Goal: Task Accomplishment & Management: Manage account settings

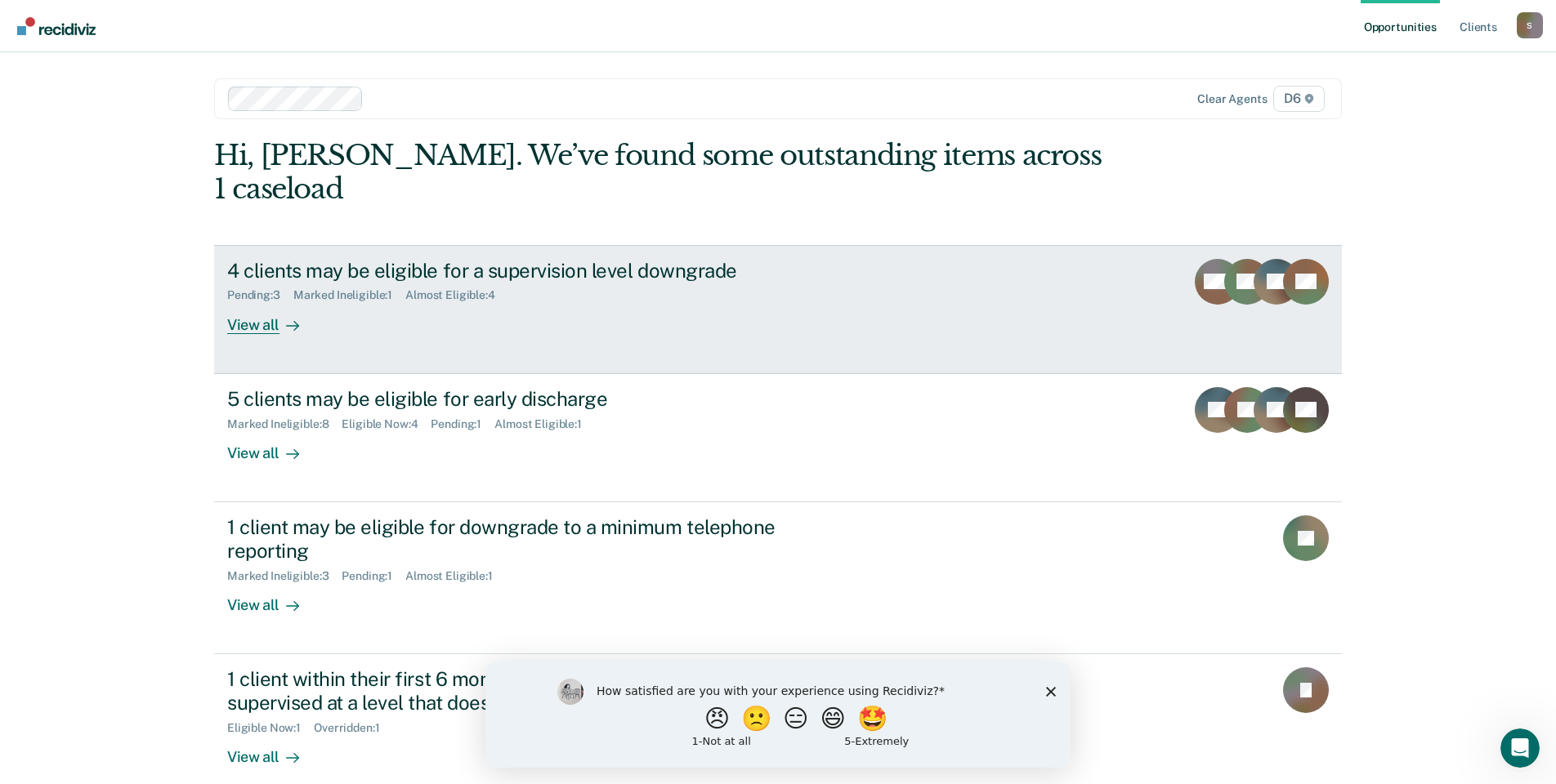
click at [246, 302] on div "View all" at bounding box center [272, 318] width 91 height 32
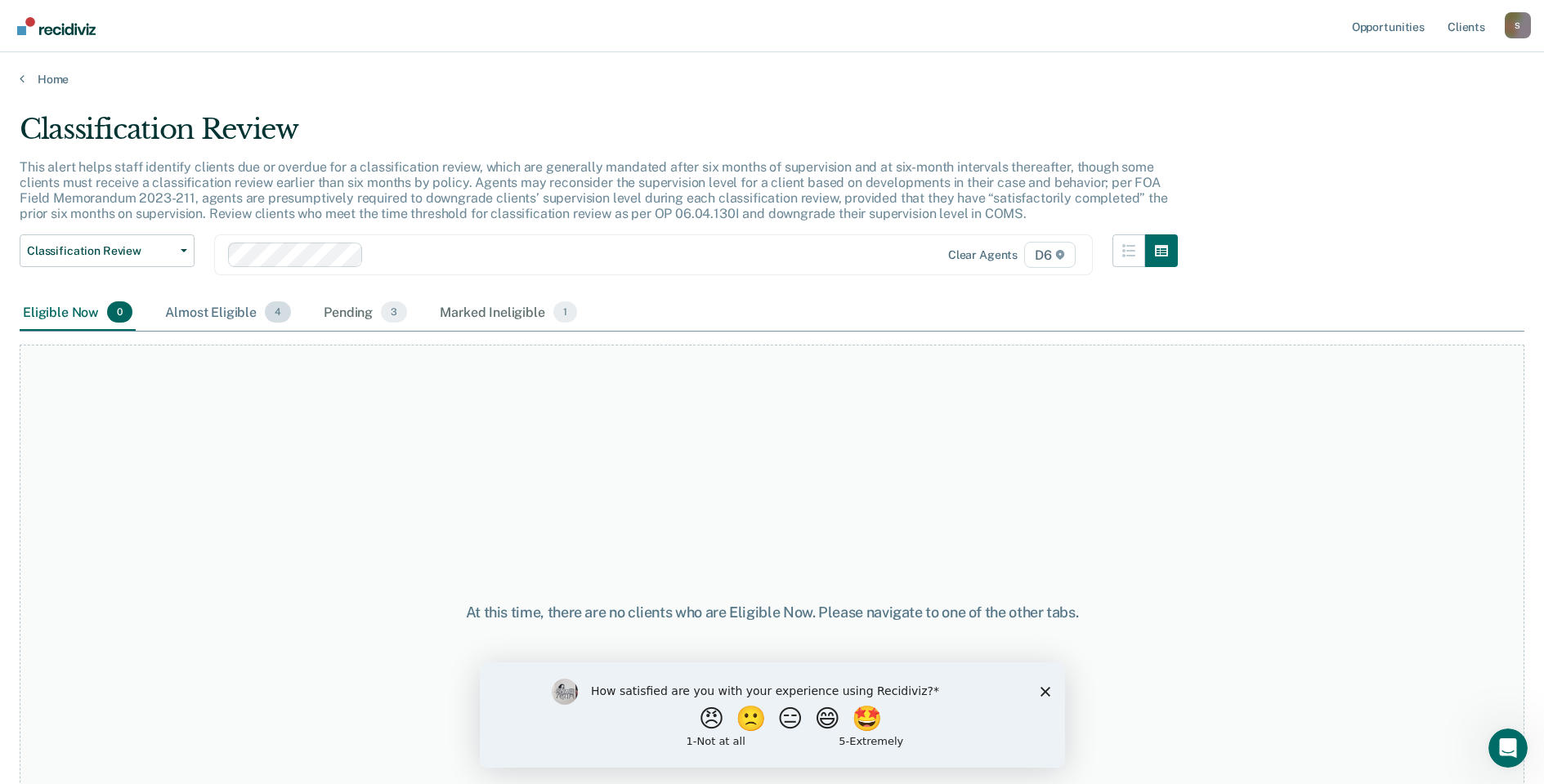
click at [240, 311] on div "Almost Eligible 4" at bounding box center [228, 312] width 132 height 36
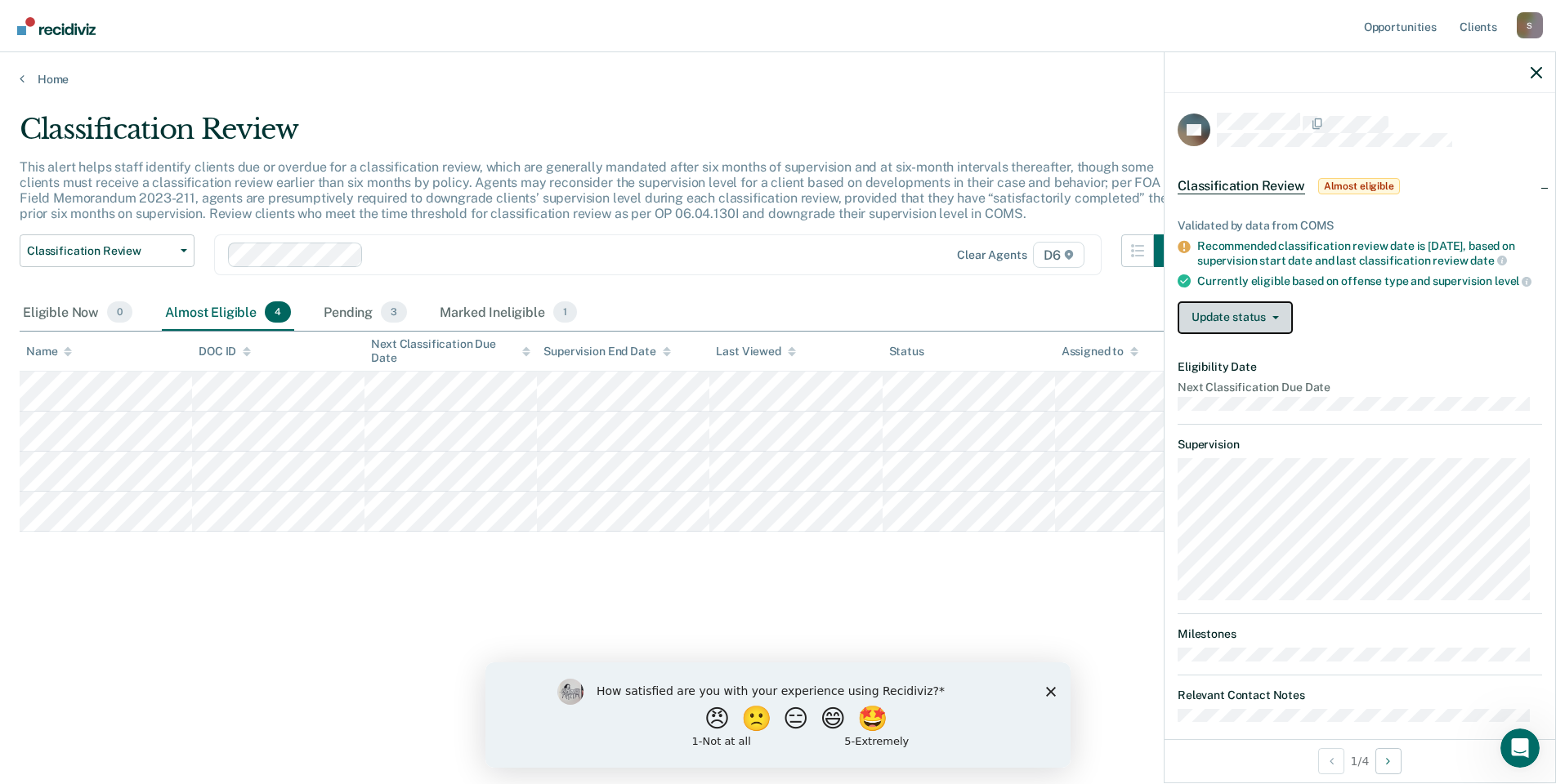
click at [1213, 334] on button "Update status" at bounding box center [1235, 318] width 116 height 33
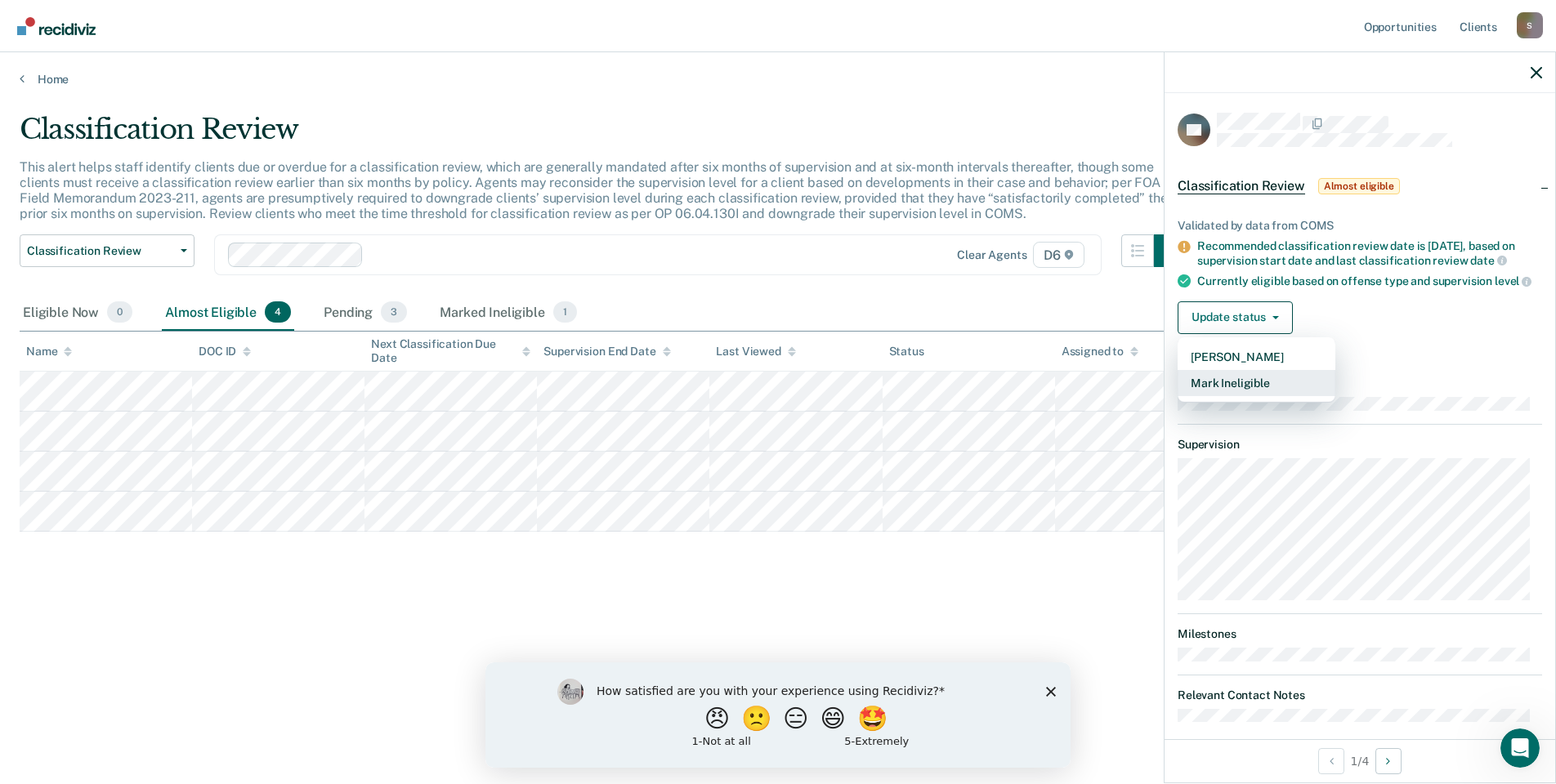
click at [1223, 396] on button "Mark Ineligible" at bounding box center [1256, 382] width 158 height 26
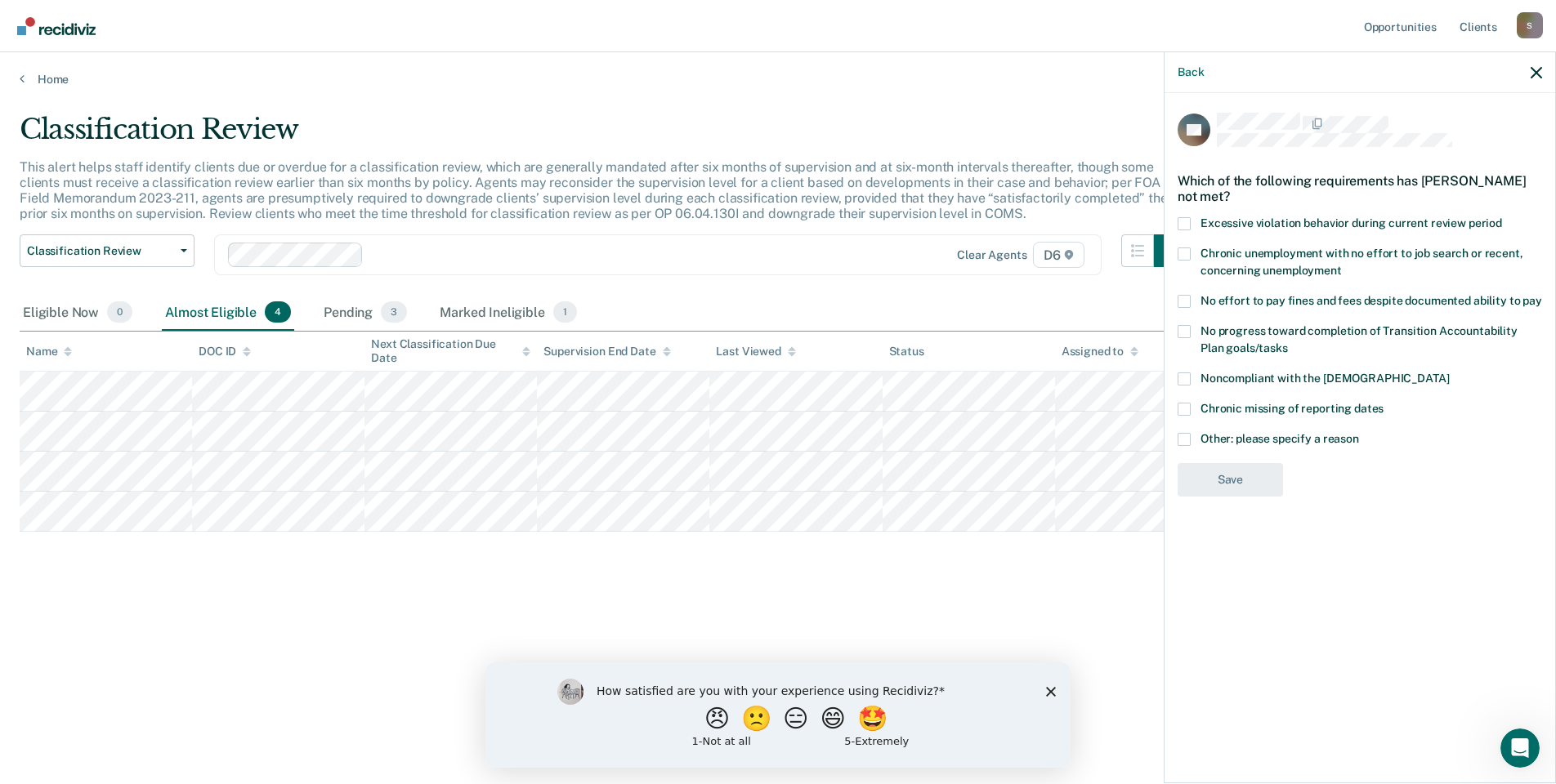
click at [1193, 308] on label "No effort to pay fines and fees despite documented ability to pay" at bounding box center [1360, 303] width 364 height 17
click at [1542, 295] on input "No effort to pay fines and fees despite documented ability to pay" at bounding box center [1542, 295] width 0 height 0
click at [1230, 552] on button "Save" at bounding box center [1231, 547] width 106 height 34
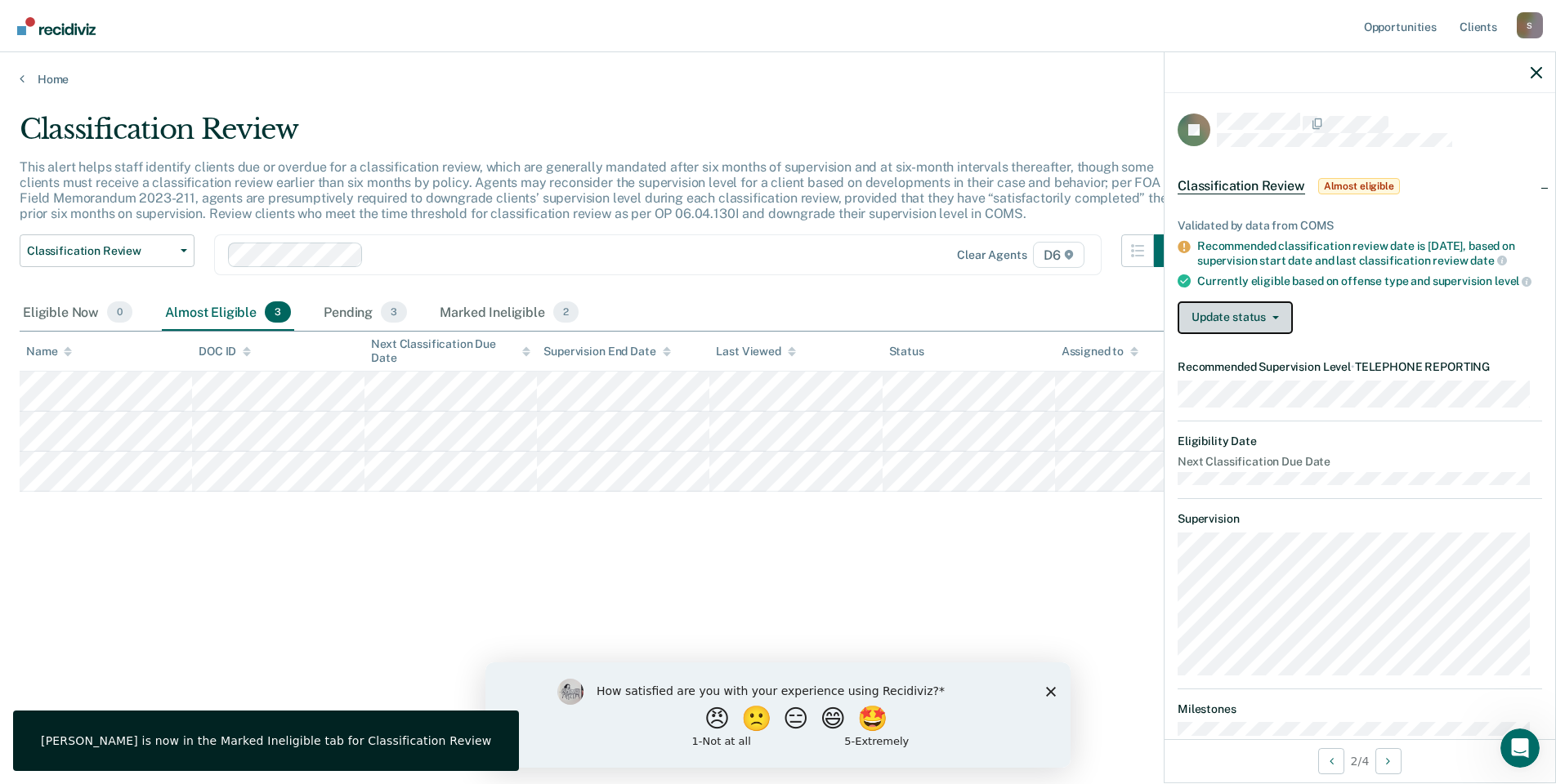
click at [1230, 330] on button "Update status" at bounding box center [1235, 318] width 116 height 33
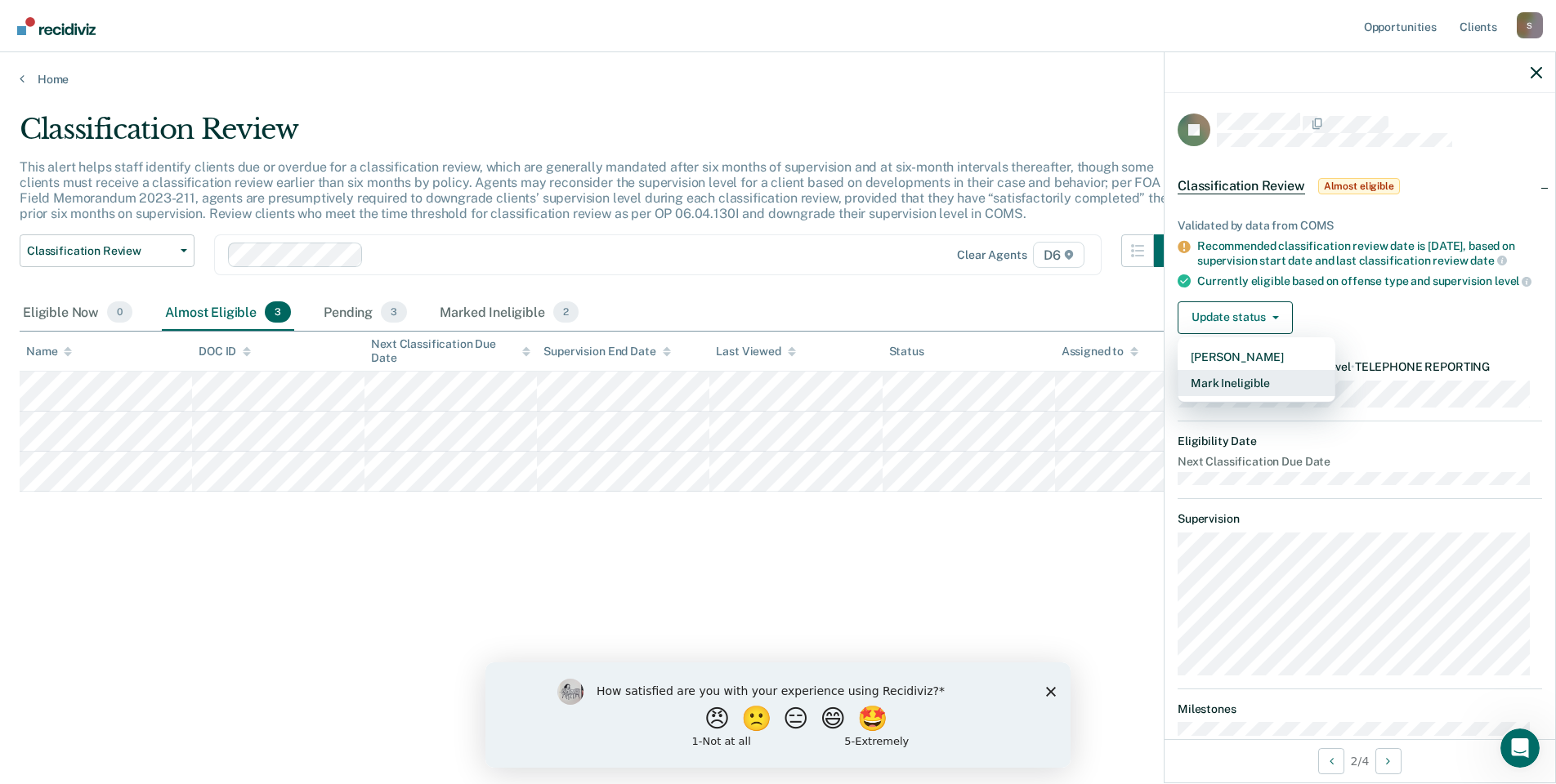
click at [1238, 394] on button "Mark Ineligible" at bounding box center [1256, 382] width 158 height 26
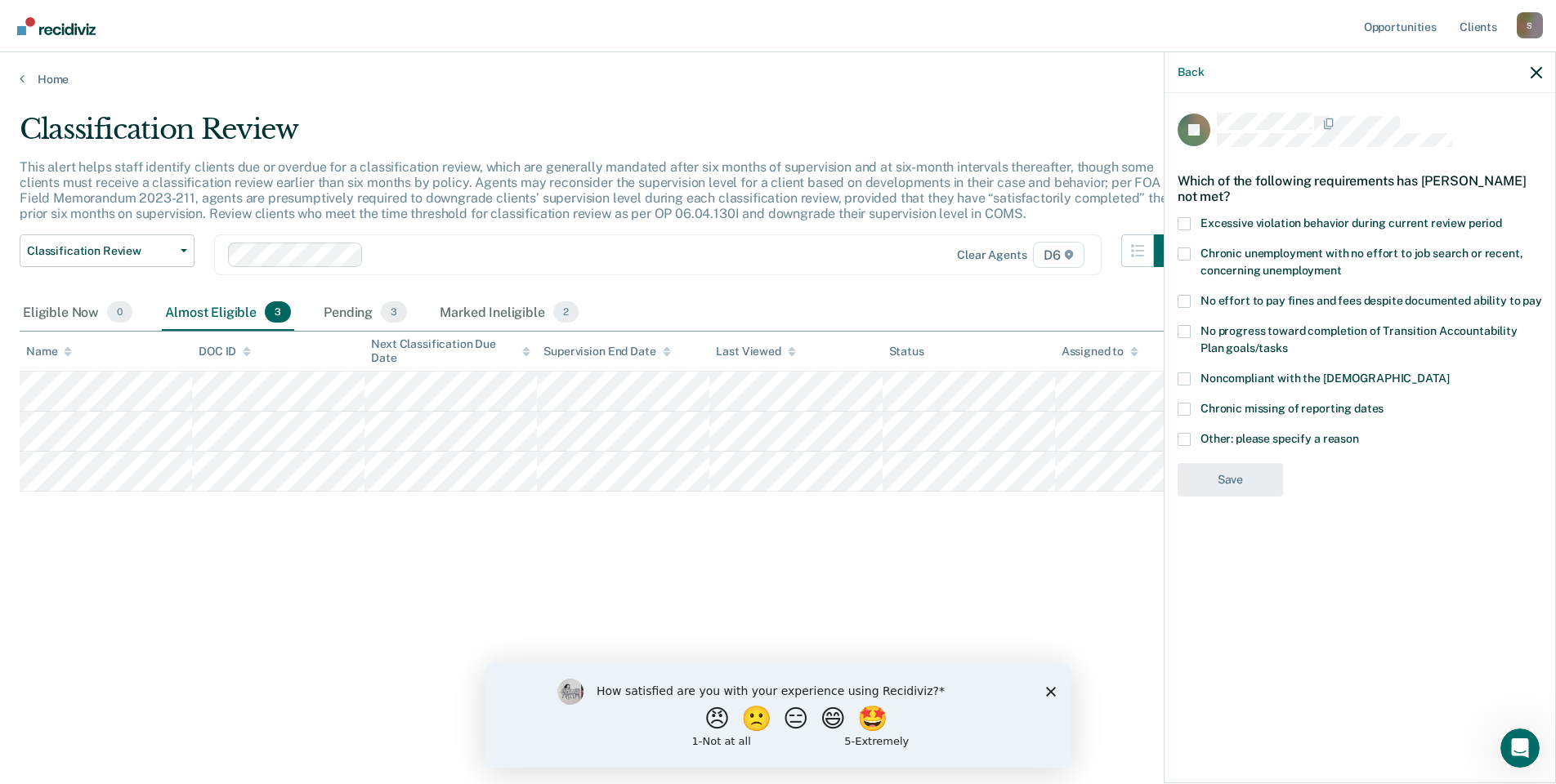
click at [1193, 303] on label "No effort to pay fines and fees despite documented ability to pay" at bounding box center [1360, 303] width 364 height 17
click at [1542, 295] on input "No effort to pay fines and fees despite documented ability to pay" at bounding box center [1542, 295] width 0 height 0
click at [1239, 540] on button "Save" at bounding box center [1231, 547] width 106 height 34
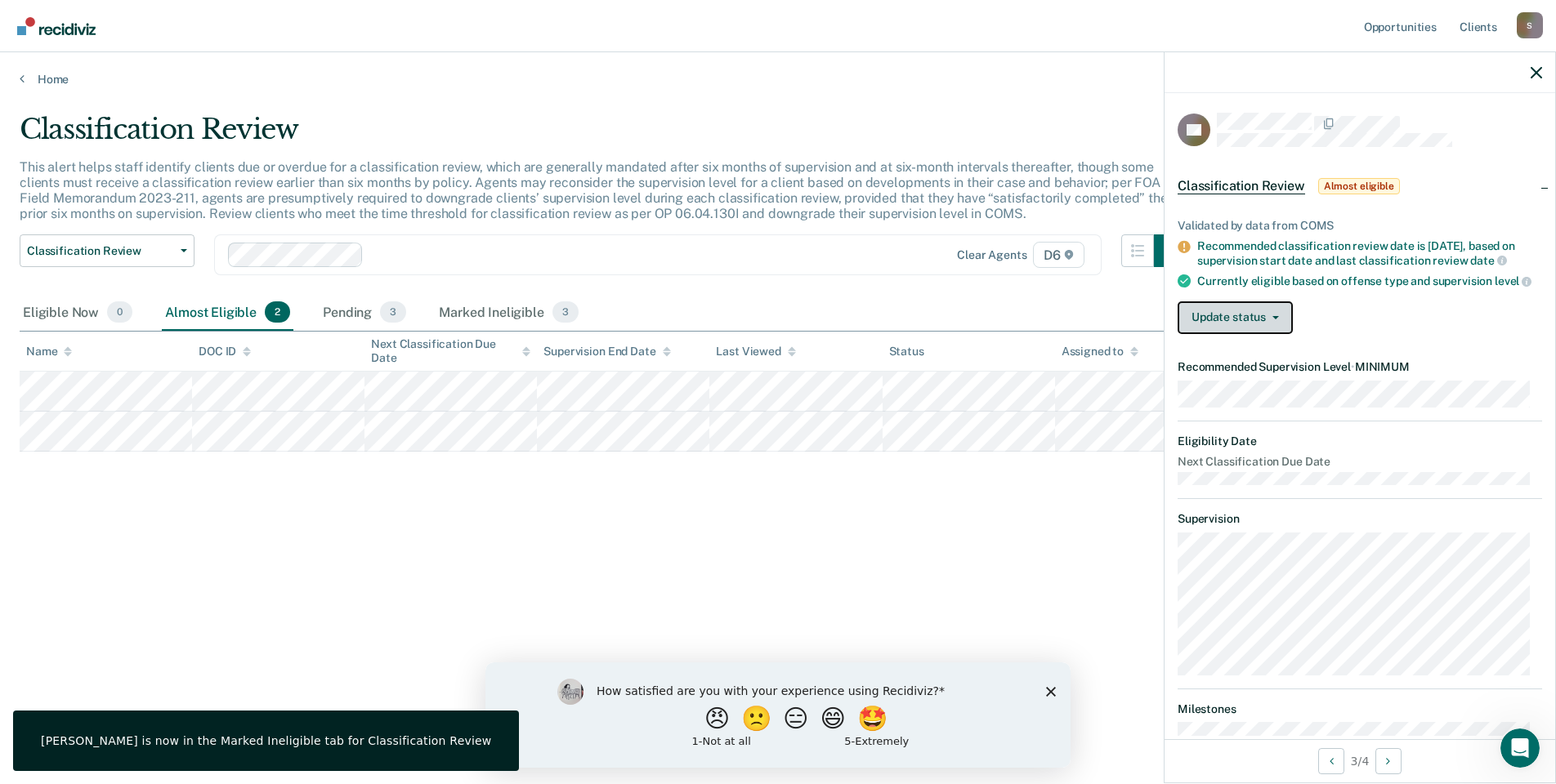
click at [1218, 332] on button "Update status" at bounding box center [1235, 318] width 116 height 33
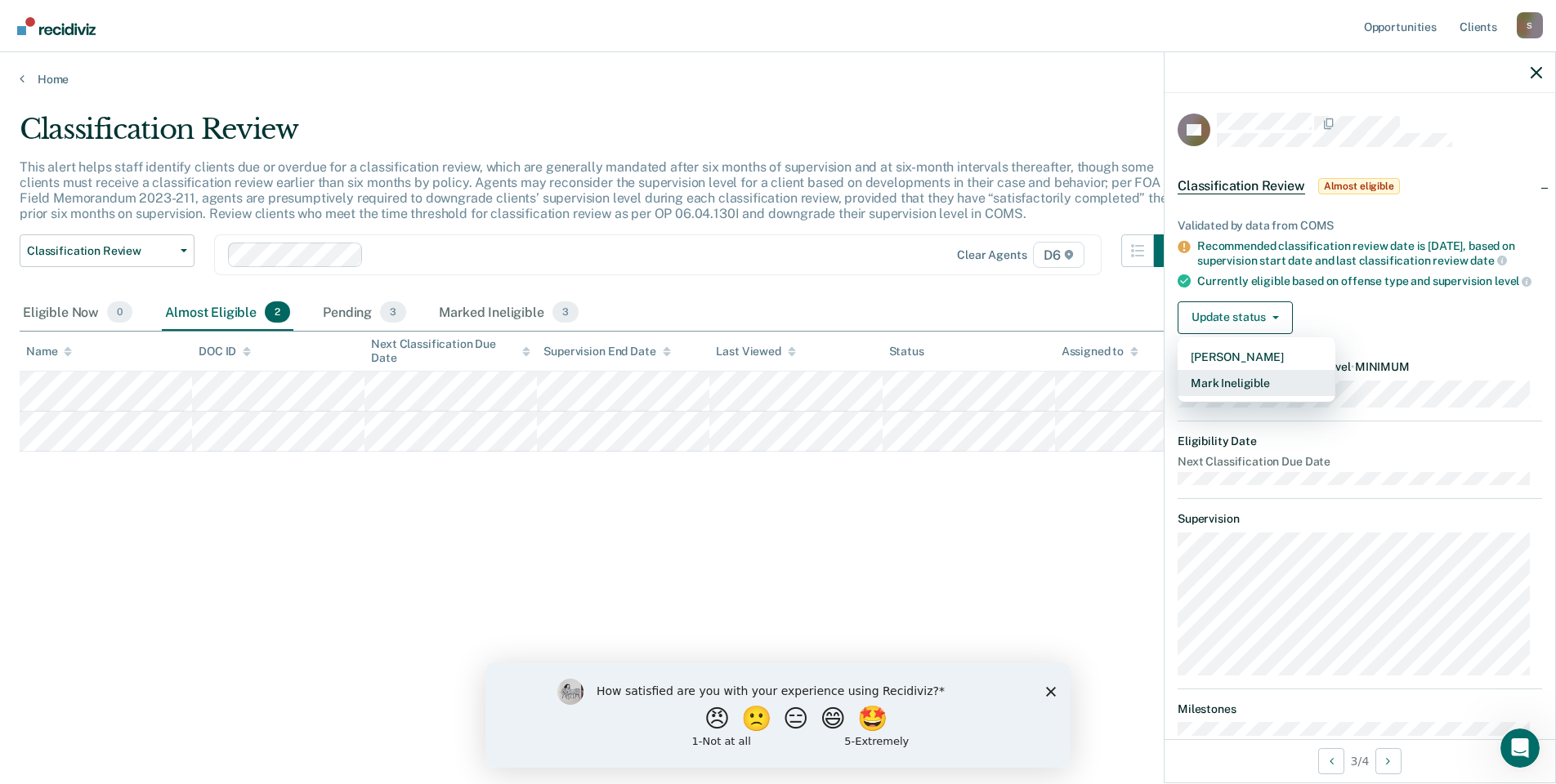
click at [1212, 393] on button "Mark Ineligible" at bounding box center [1256, 382] width 158 height 26
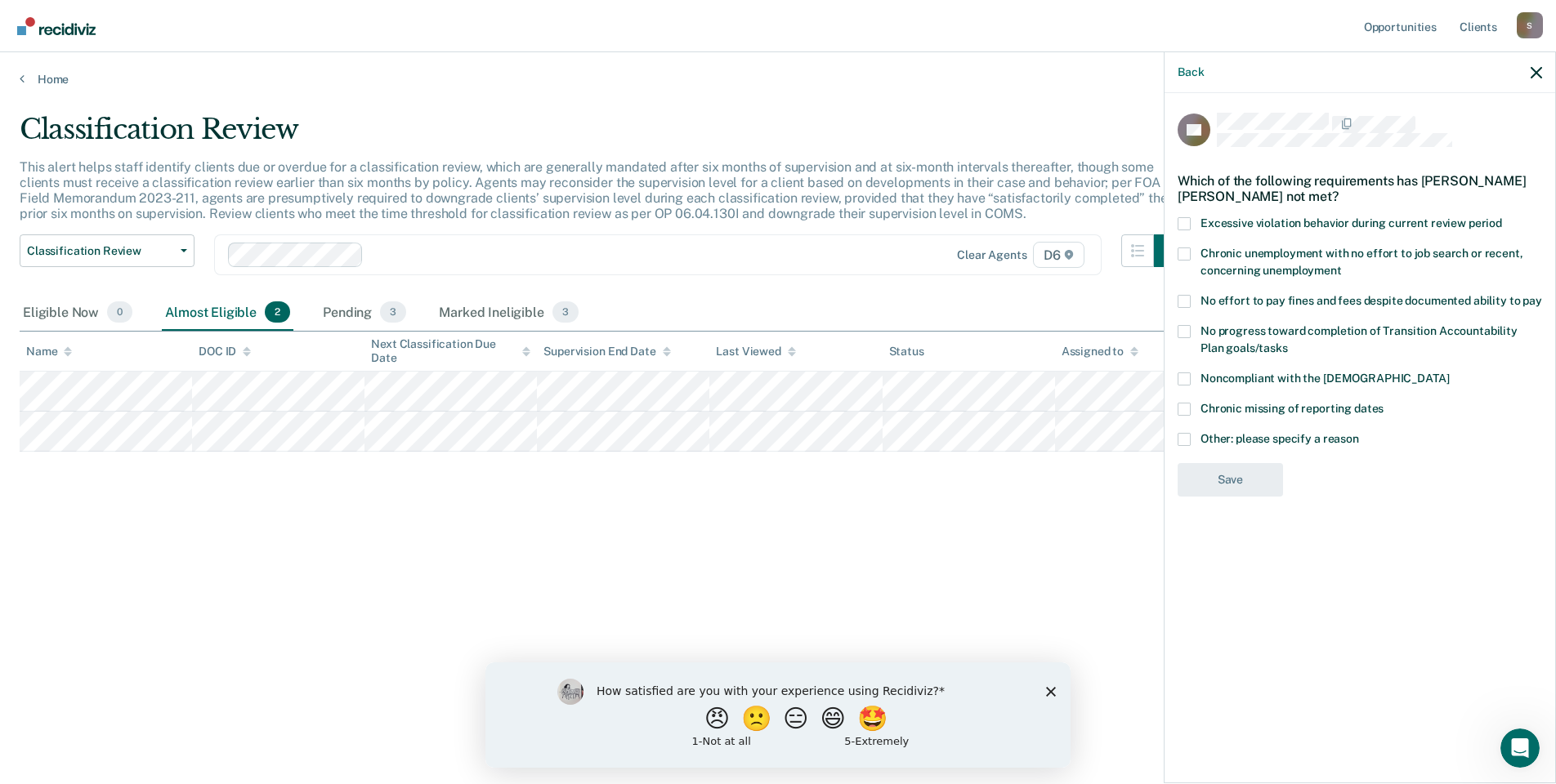
click at [1190, 437] on span at bounding box center [1184, 440] width 13 height 13
click at [1359, 433] on input "Other: please specify a reason" at bounding box center [1359, 433] width 0 height 0
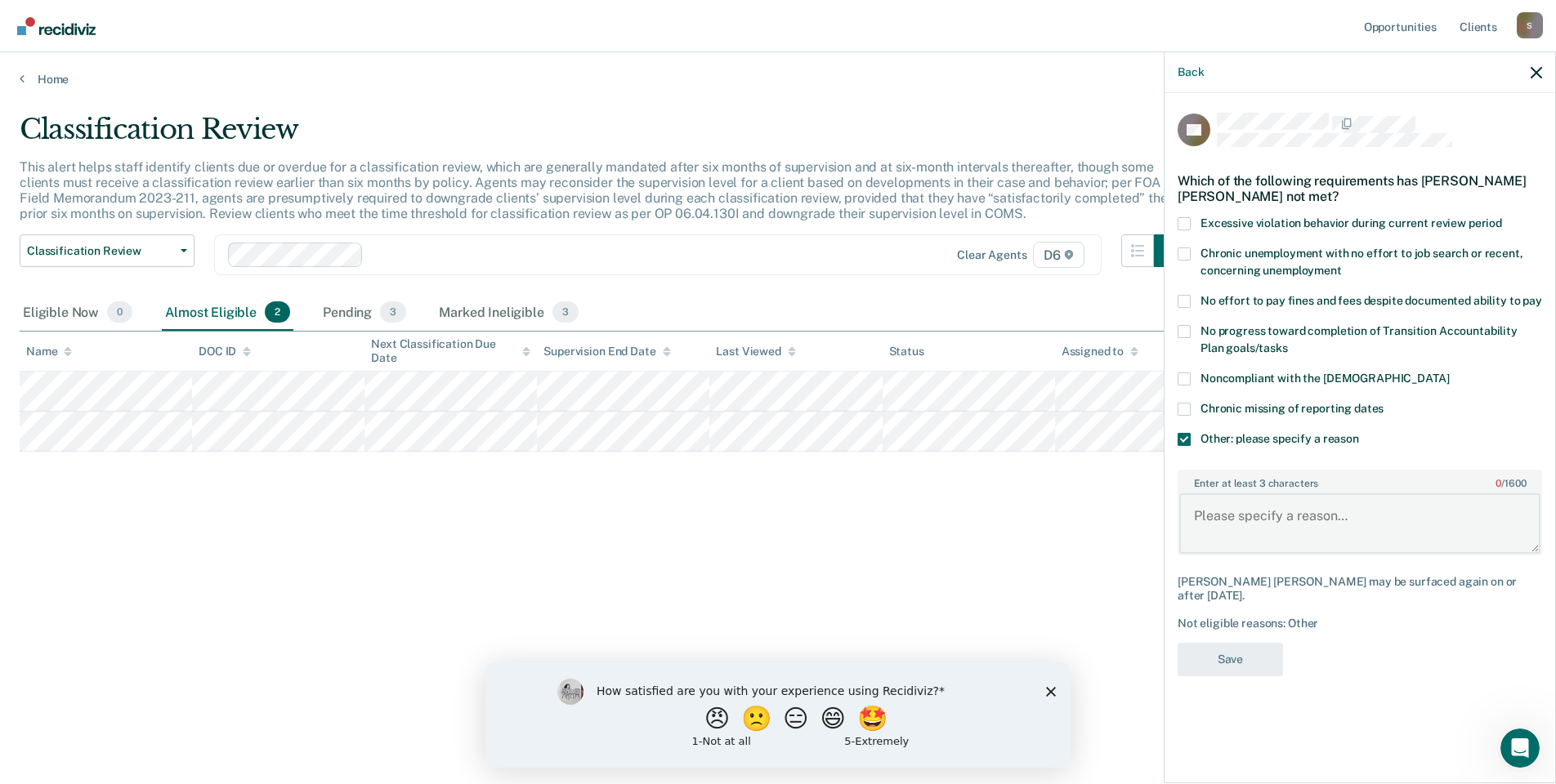
click at [1219, 514] on textarea "Enter at least 3 characters 0 / 1600" at bounding box center [1360, 524] width 362 height 60
type textarea "Pending Felony offense."
click at [1223, 643] on button "Save" at bounding box center [1231, 659] width 106 height 34
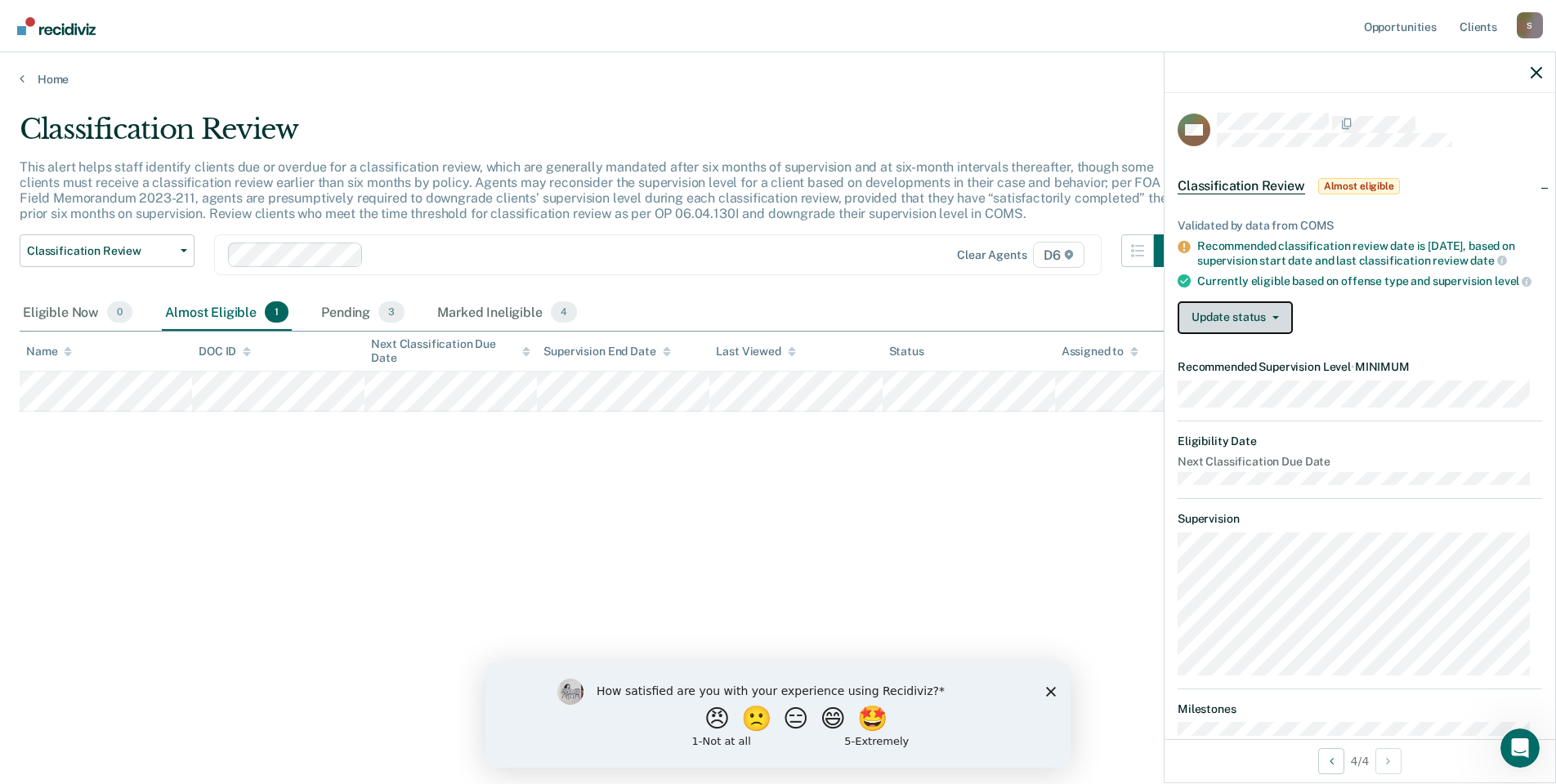
click at [1213, 334] on button "Update status" at bounding box center [1235, 318] width 116 height 33
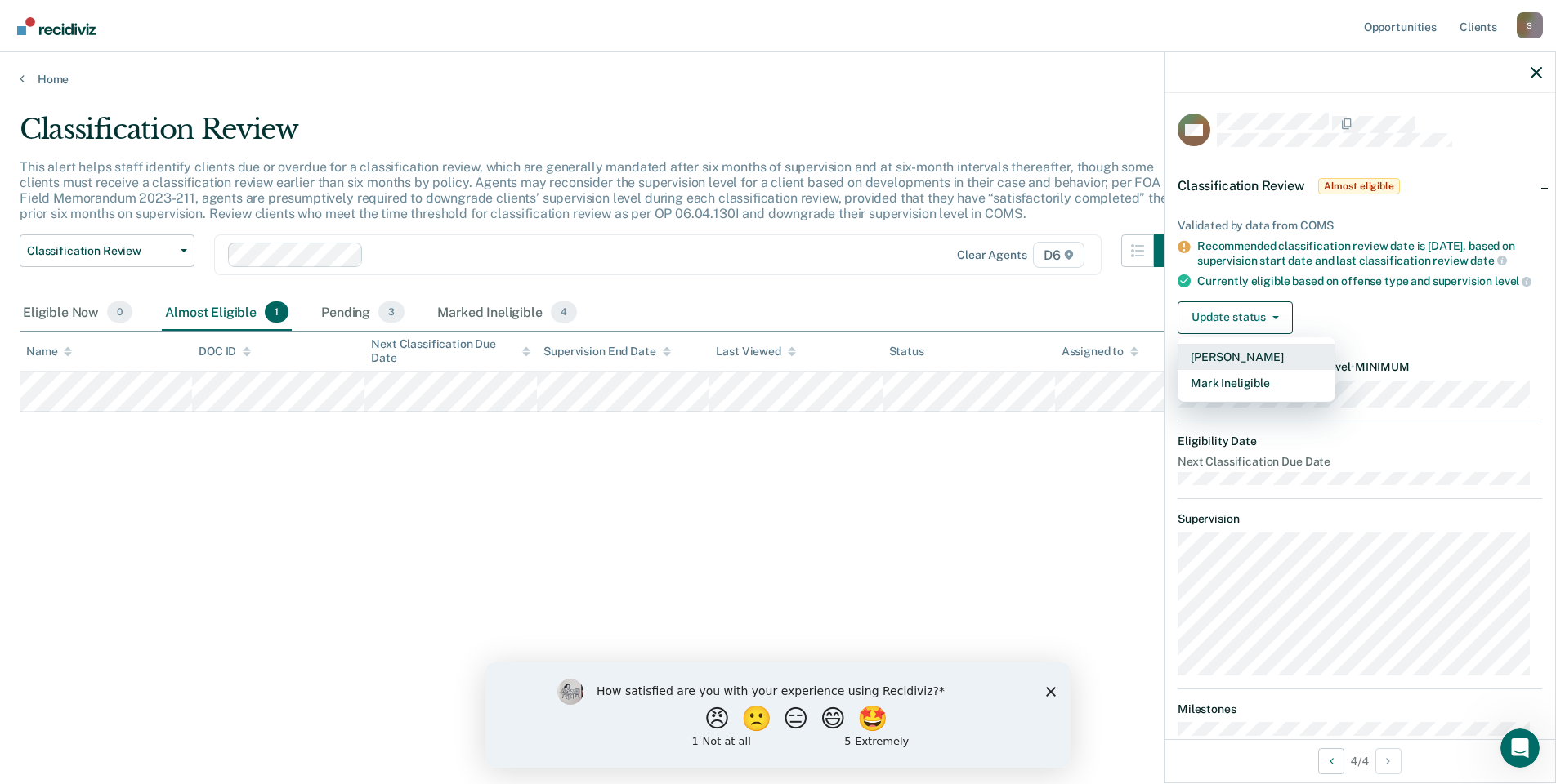
click at [1259, 369] on button "[PERSON_NAME]" at bounding box center [1256, 357] width 158 height 26
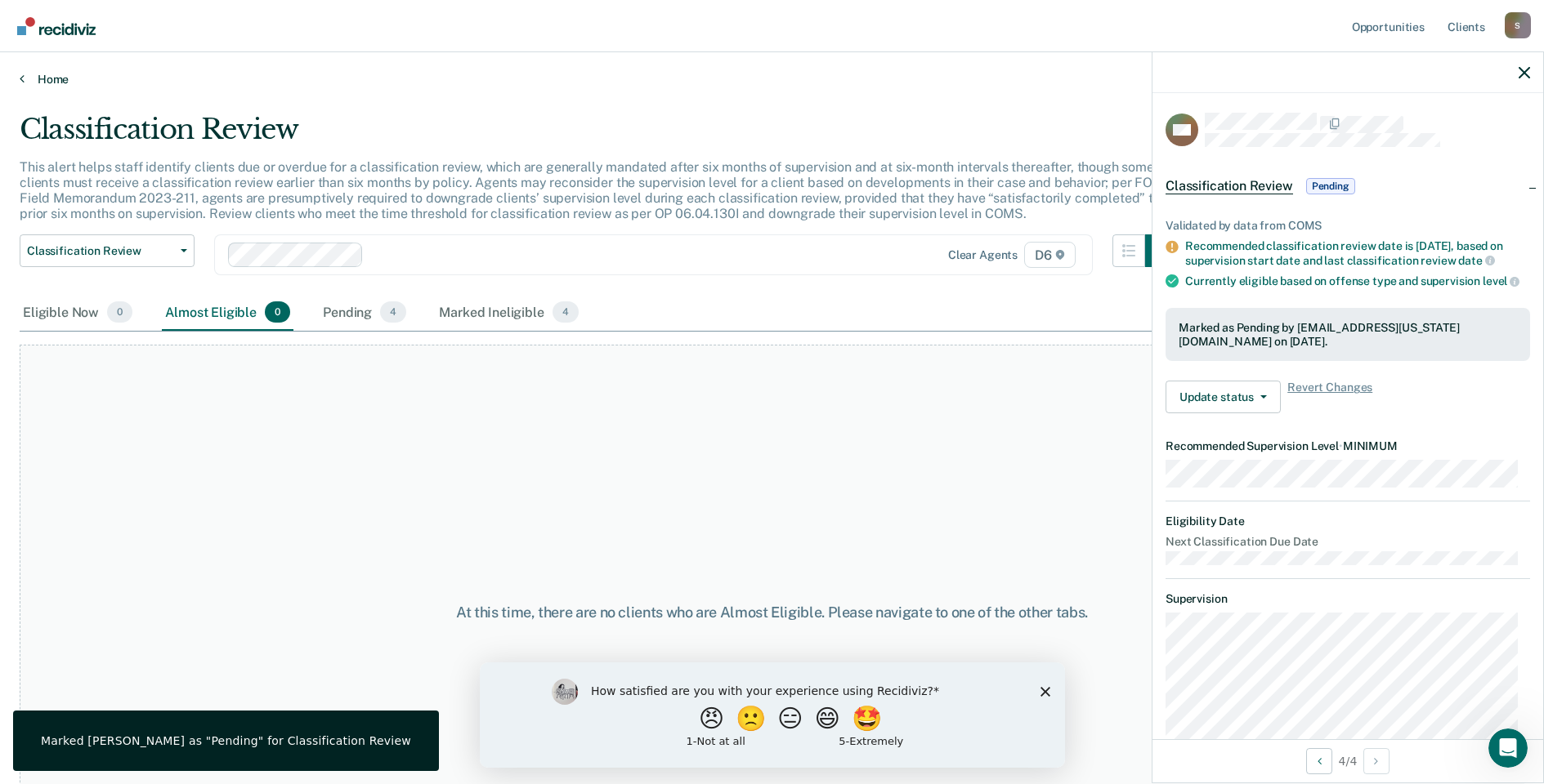
click at [20, 75] on icon at bounding box center [22, 78] width 5 height 13
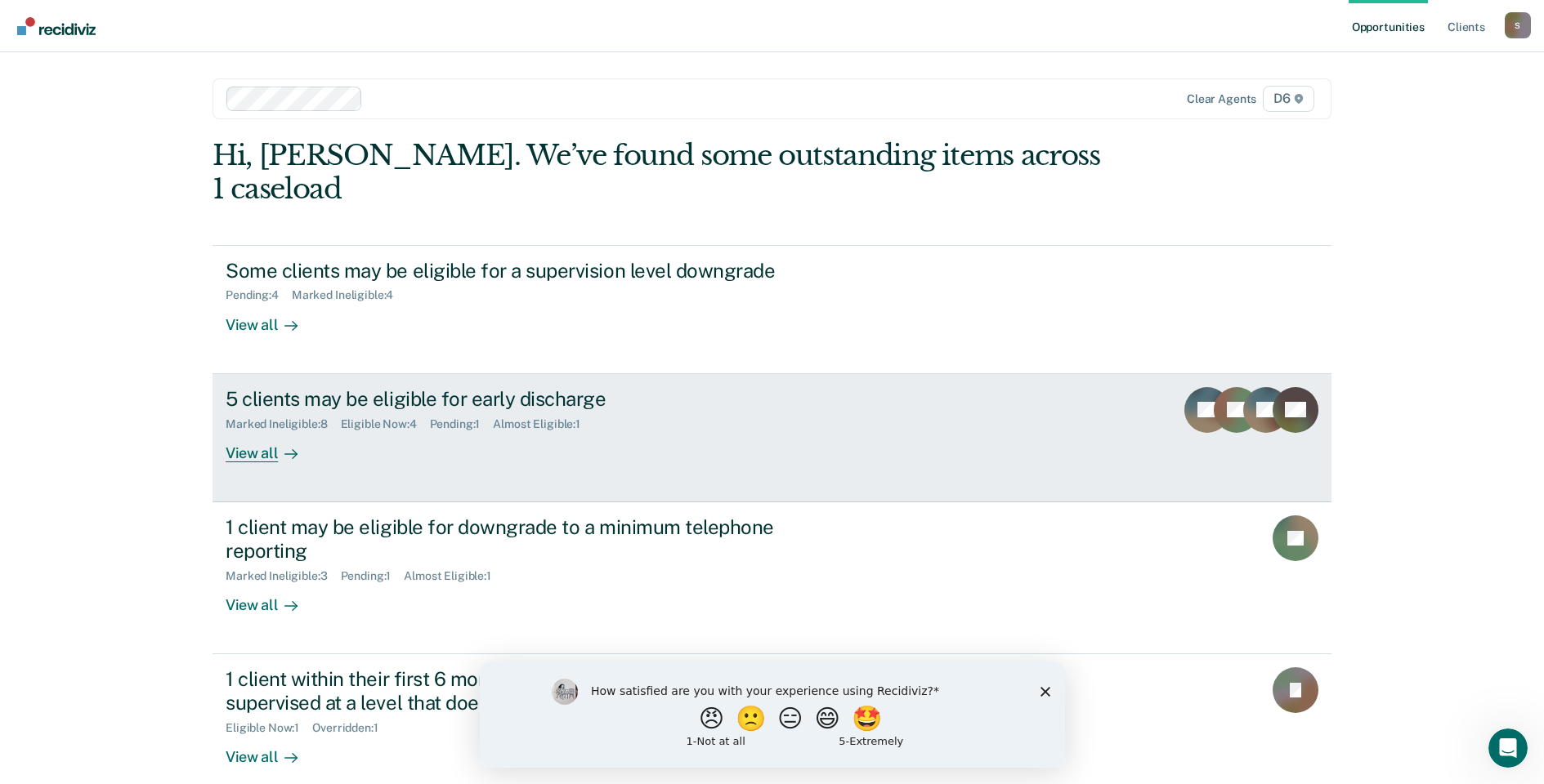
click at [244, 431] on div "View all" at bounding box center [271, 446] width 91 height 32
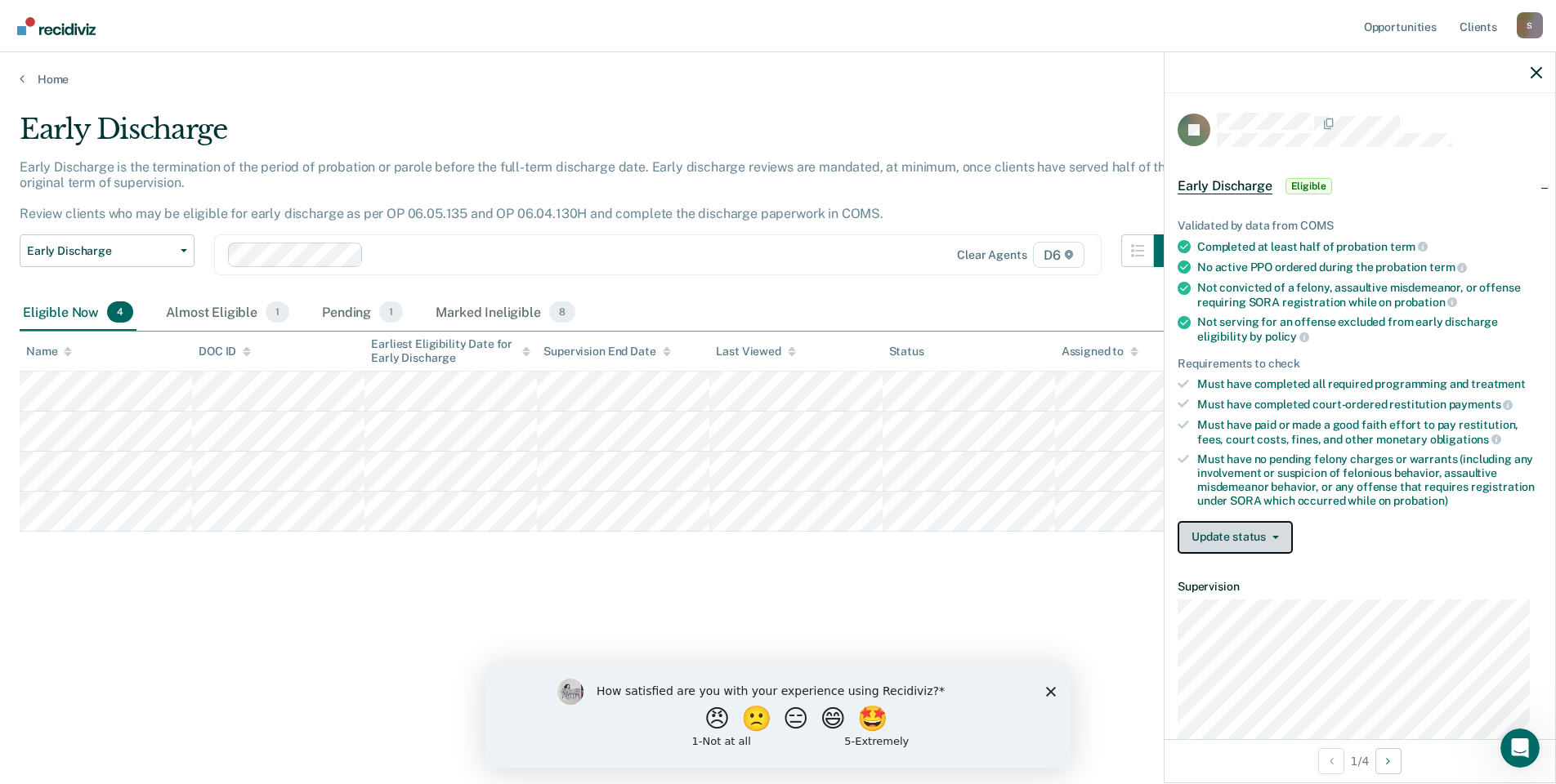
click at [1216, 528] on button "Update status" at bounding box center [1235, 537] width 116 height 33
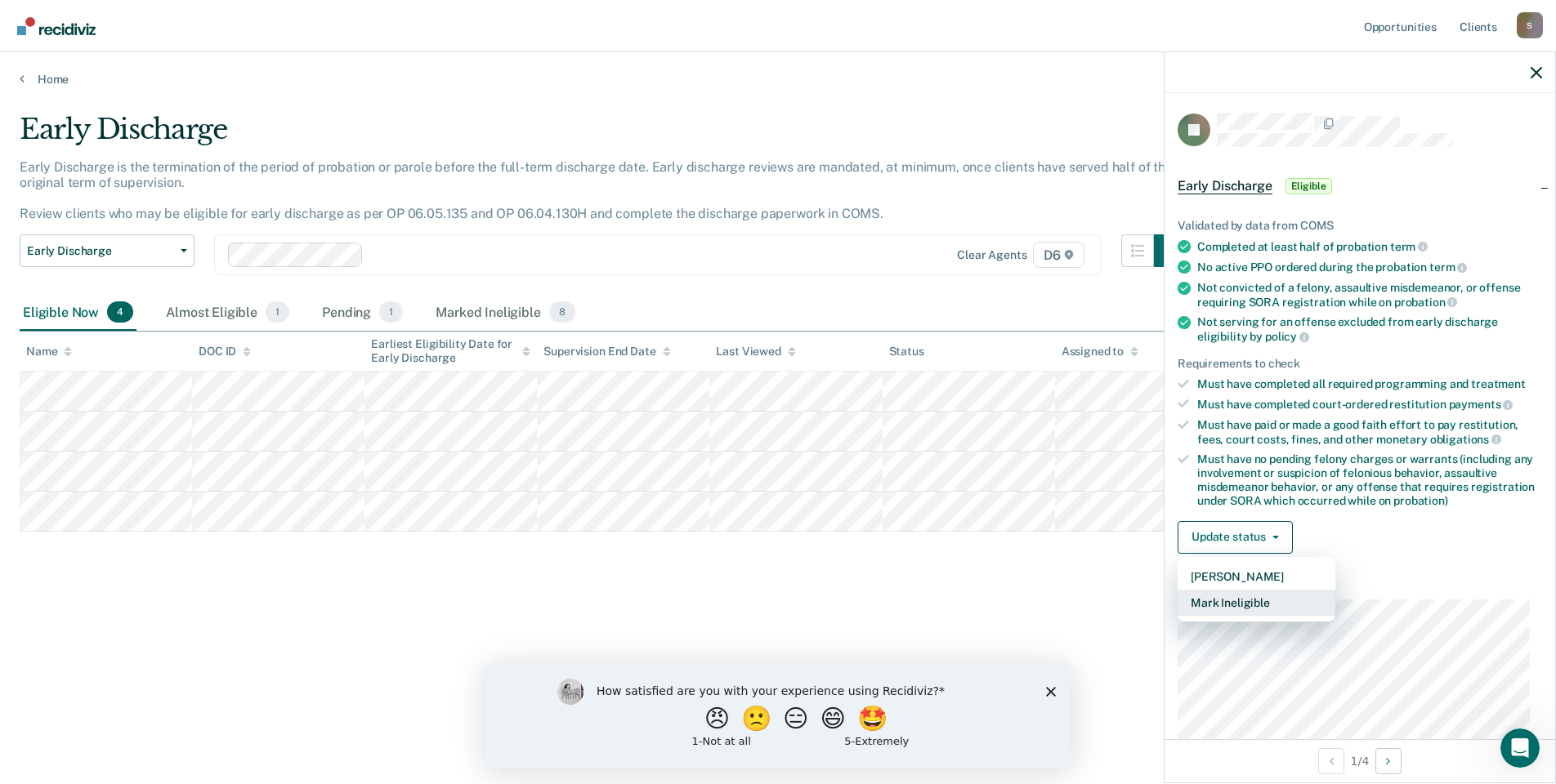
click at [1231, 598] on button "Mark Ineligible" at bounding box center [1256, 603] width 158 height 26
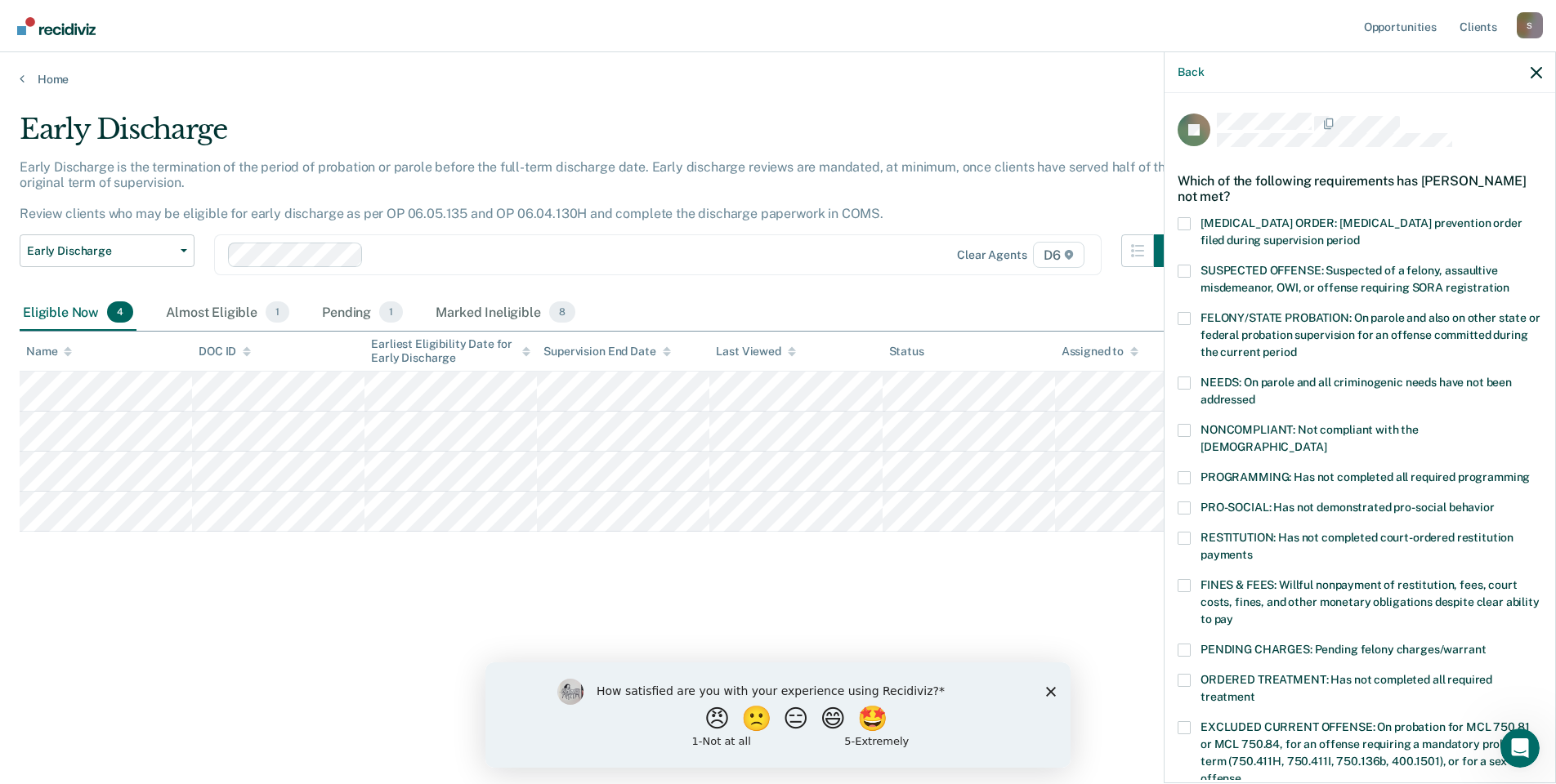
click at [1185, 579] on span at bounding box center [1184, 585] width 13 height 13
click at [1234, 614] on input "FINES & FEES: Willful nonpayment of restitution, fees, court costs, fines, and …" at bounding box center [1234, 614] width 0 height 0
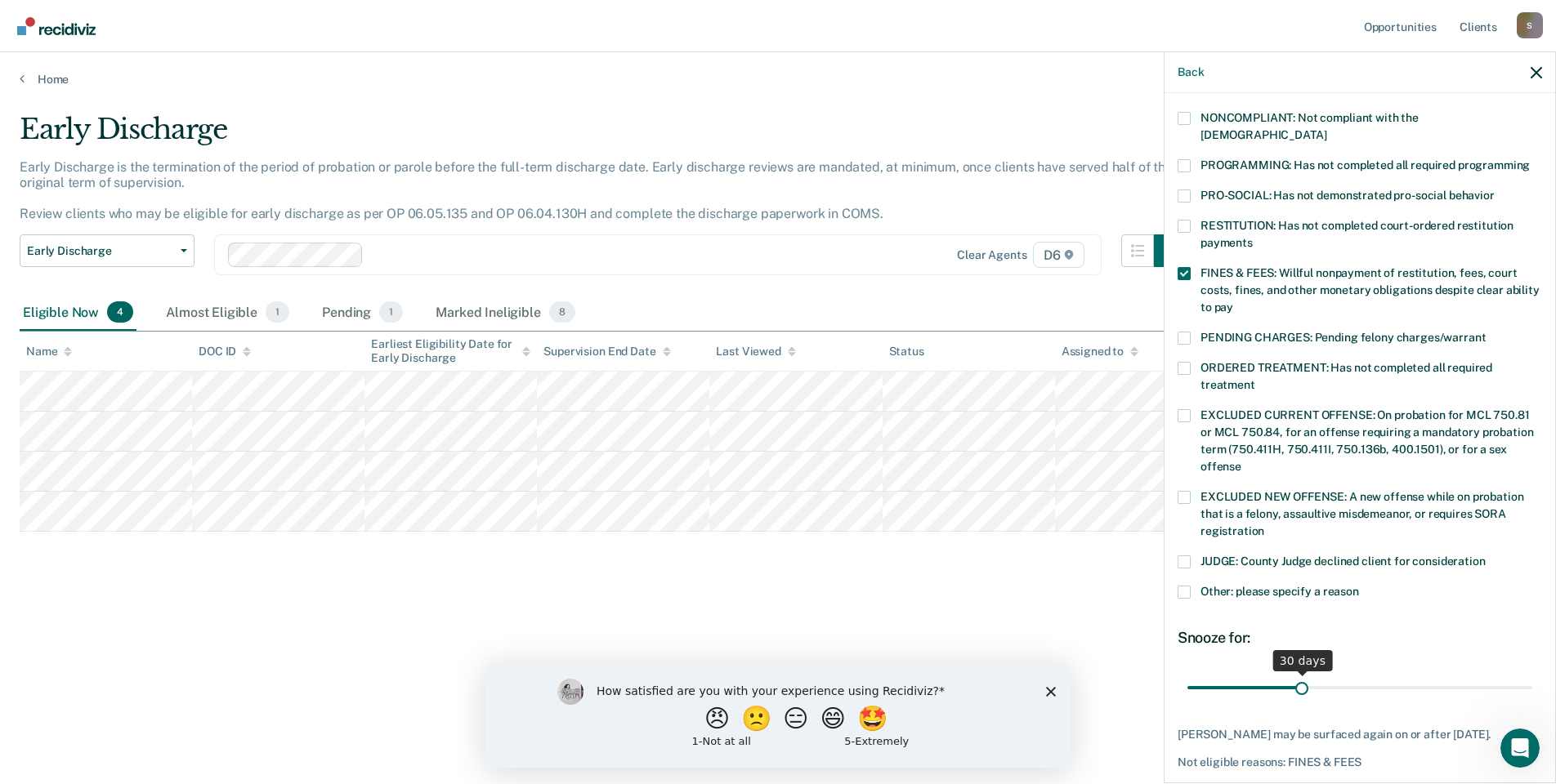
scroll to position [327, 0]
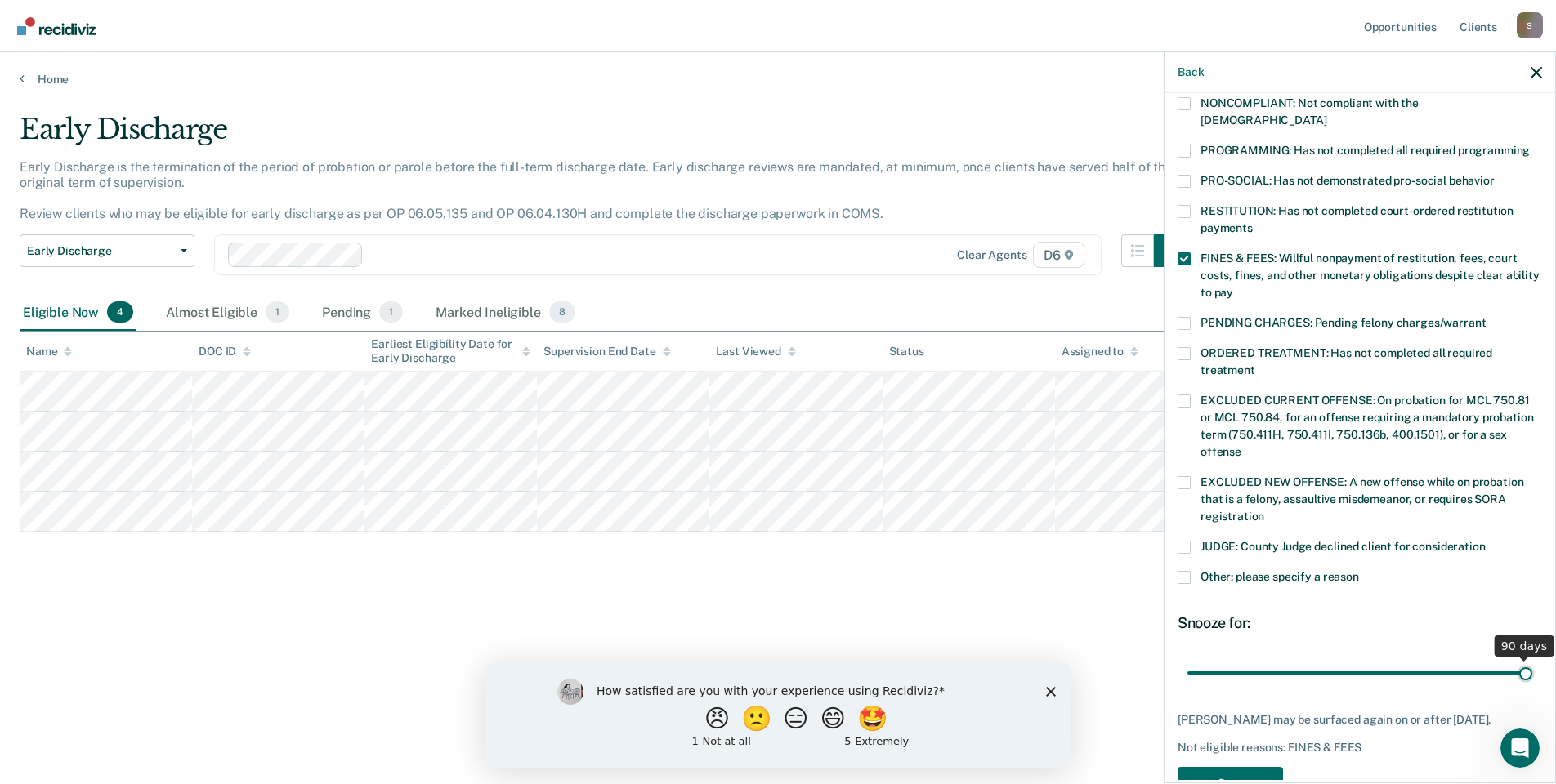
drag, startPoint x: 1301, startPoint y: 651, endPoint x: 1522, endPoint y: 648, distance: 221.0
type input "90"
click at [1522, 658] on input "range" at bounding box center [1360, 672] width 345 height 28
click at [1242, 768] on button "Save" at bounding box center [1231, 784] width 106 height 34
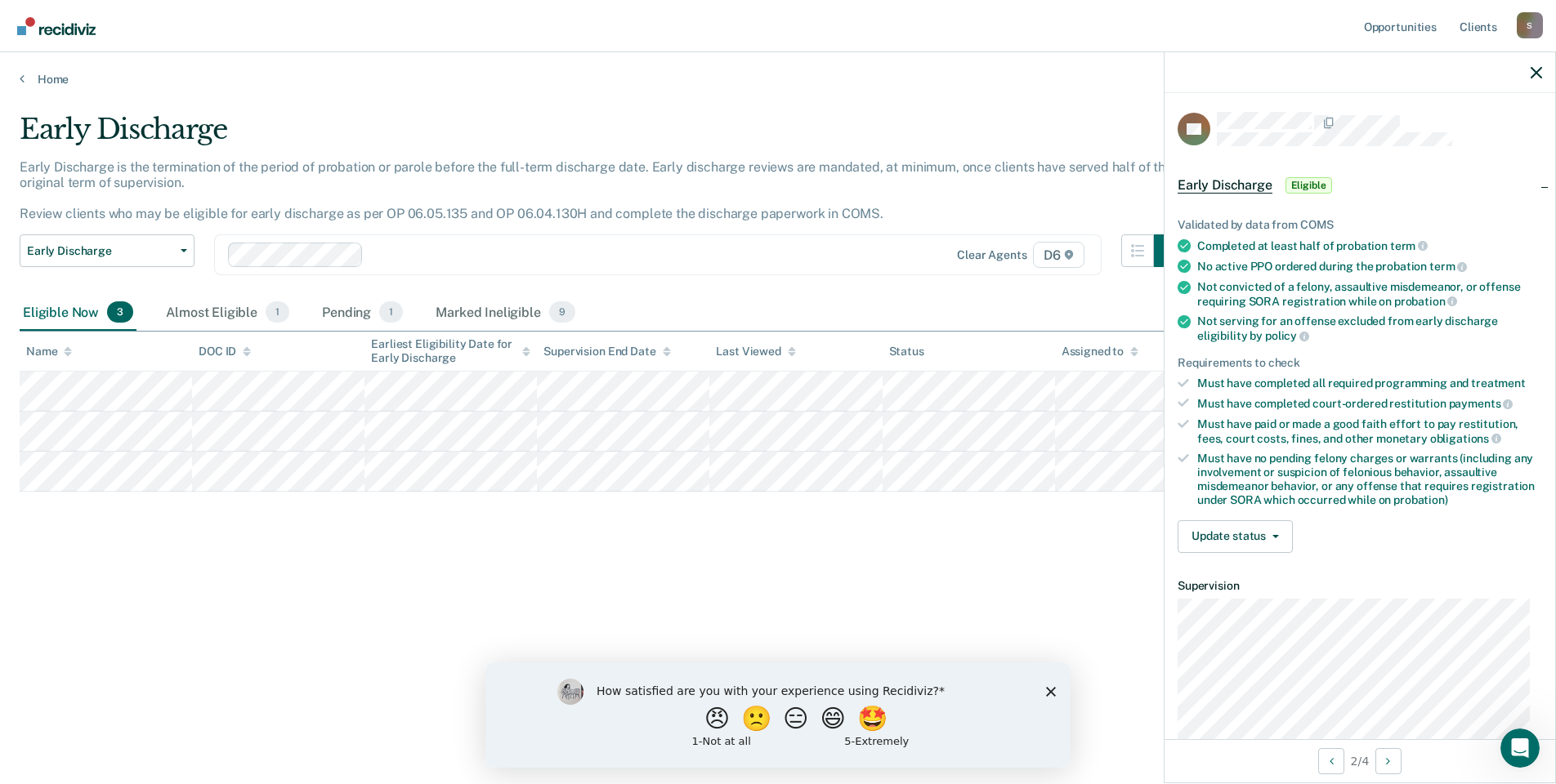
scroll to position [0, 0]
click at [1244, 536] on button "Update status" at bounding box center [1235, 537] width 116 height 33
click at [1239, 575] on button "[PERSON_NAME]" at bounding box center [1256, 576] width 158 height 26
click at [1249, 535] on button "Update status" at bounding box center [1235, 537] width 116 height 33
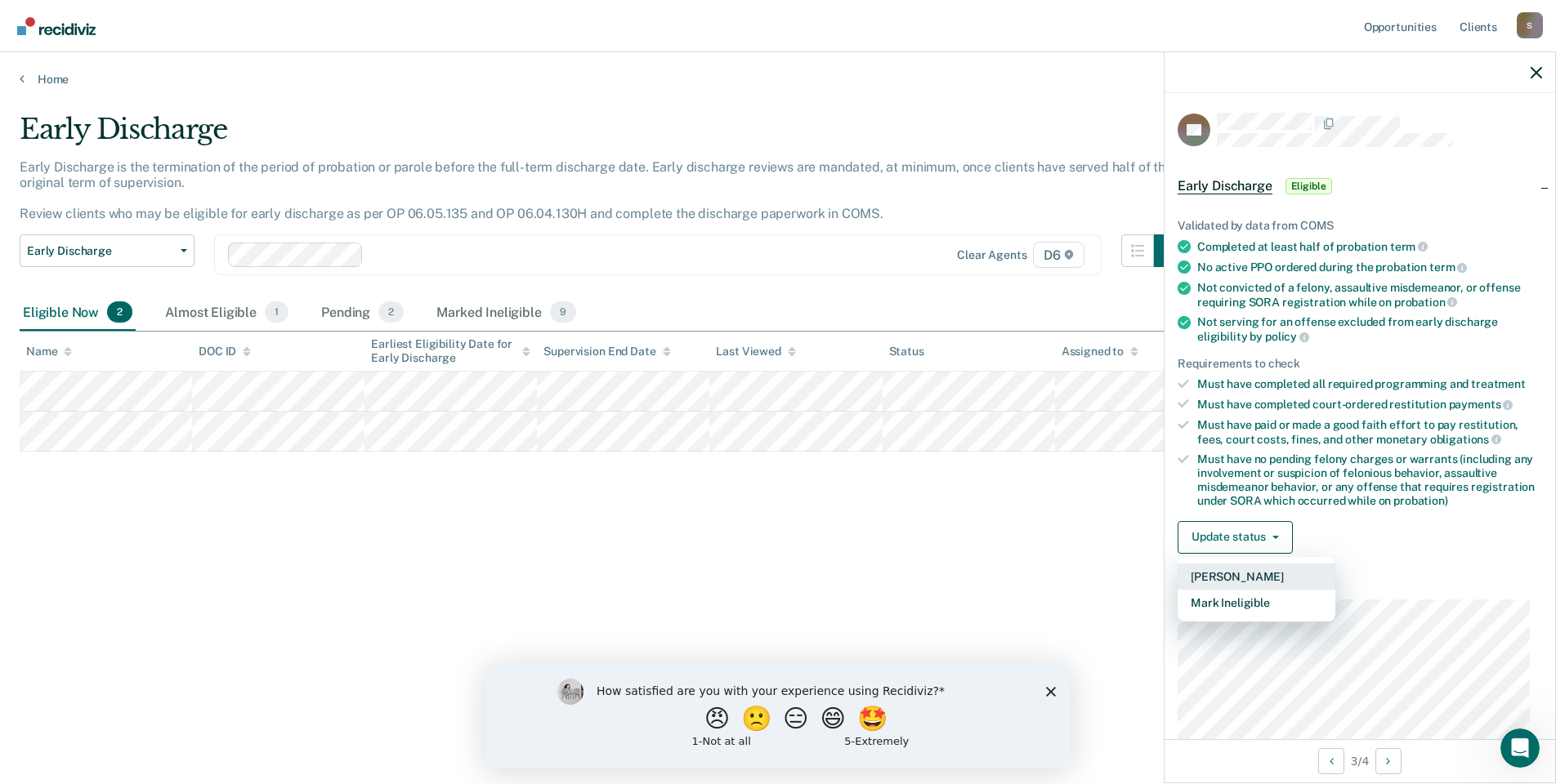
click at [1233, 571] on button "[PERSON_NAME]" at bounding box center [1256, 576] width 158 height 26
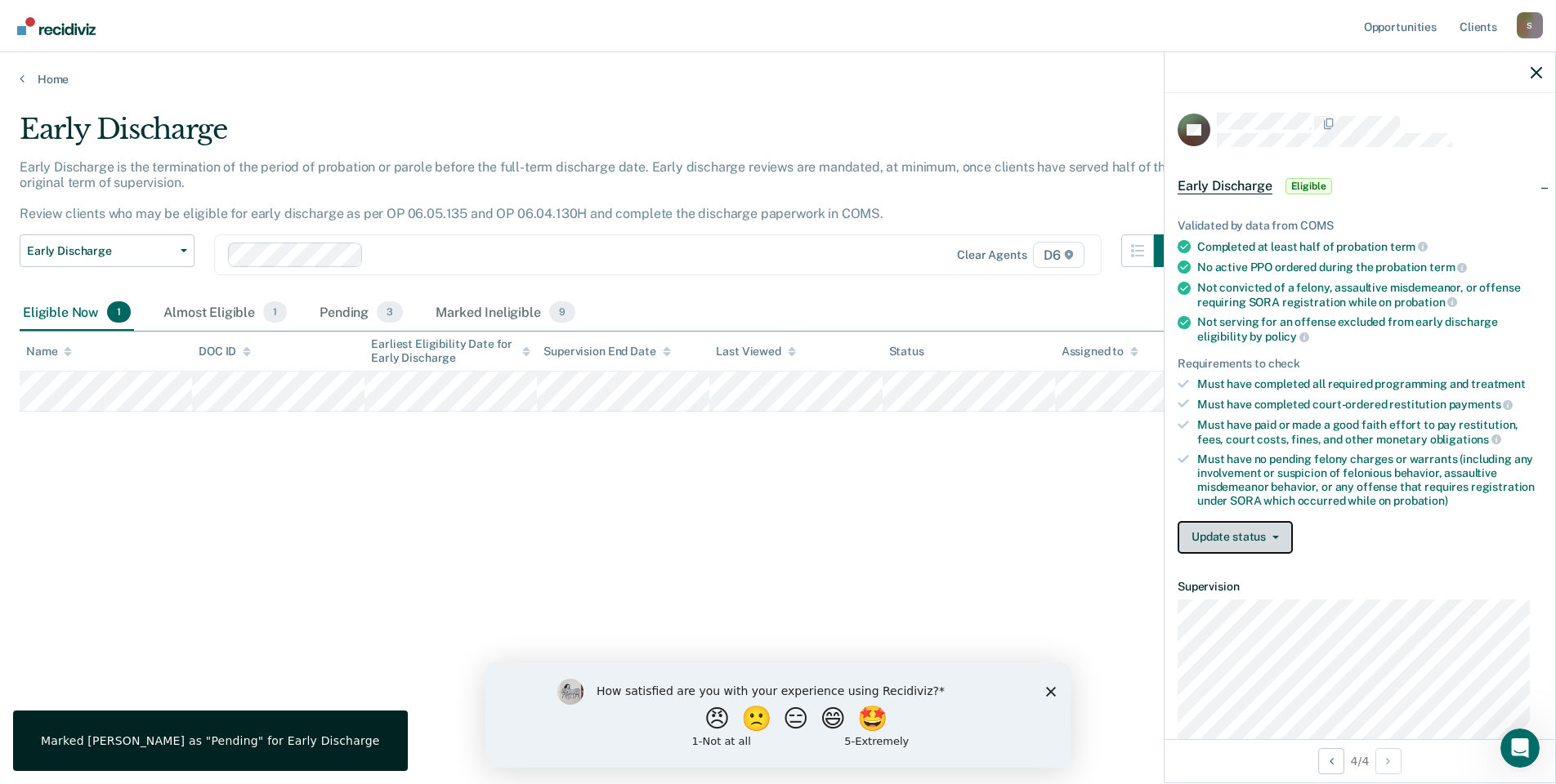
click at [1228, 534] on button "Update status" at bounding box center [1235, 537] width 116 height 33
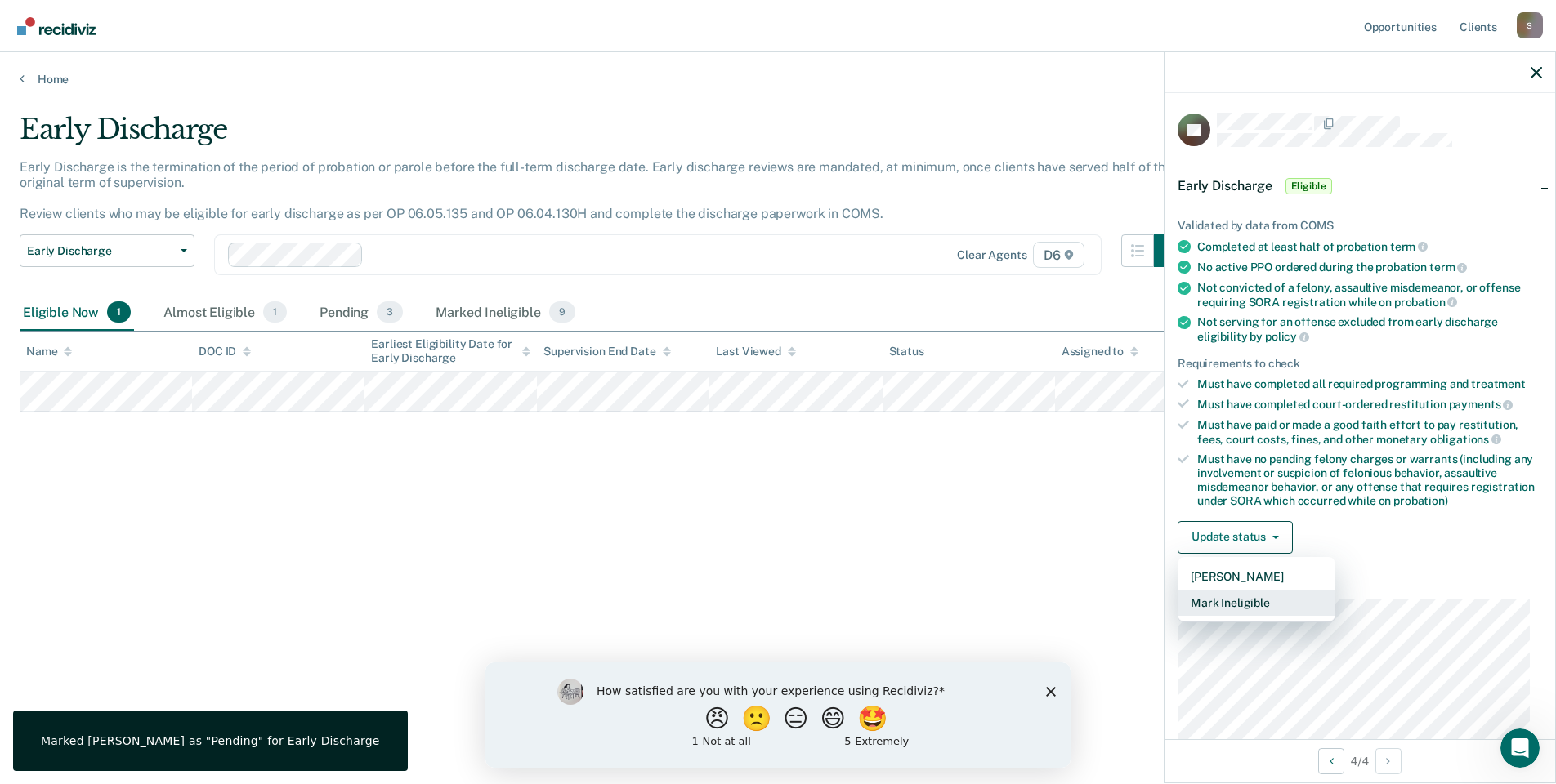
click at [1247, 601] on button "Mark Ineligible" at bounding box center [1256, 603] width 158 height 26
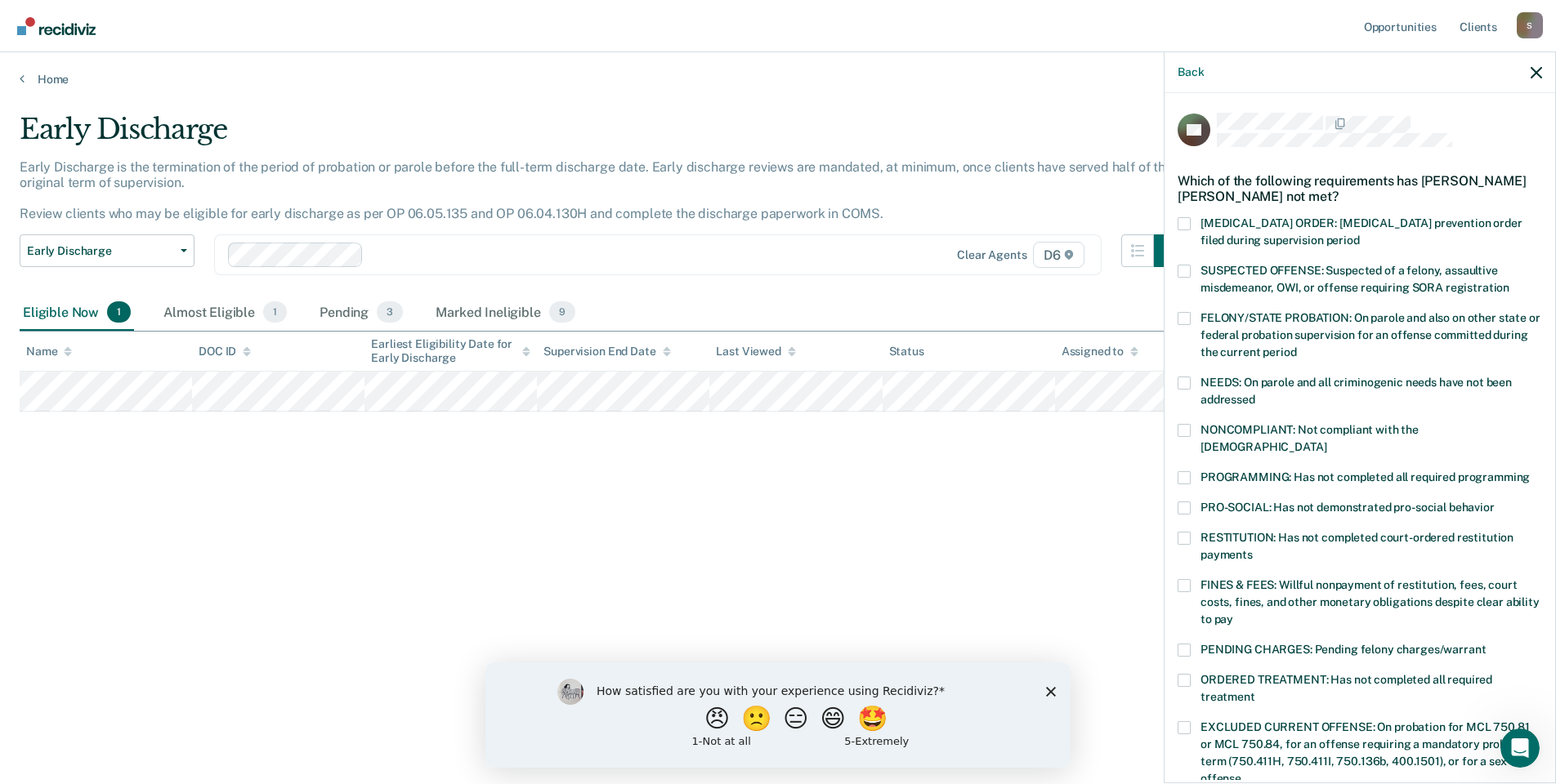
click at [1183, 579] on span at bounding box center [1184, 585] width 13 height 13
click at [1234, 614] on input "FINES & FEES: Willful nonpayment of restitution, fees, court costs, fines, and …" at bounding box center [1234, 614] width 0 height 0
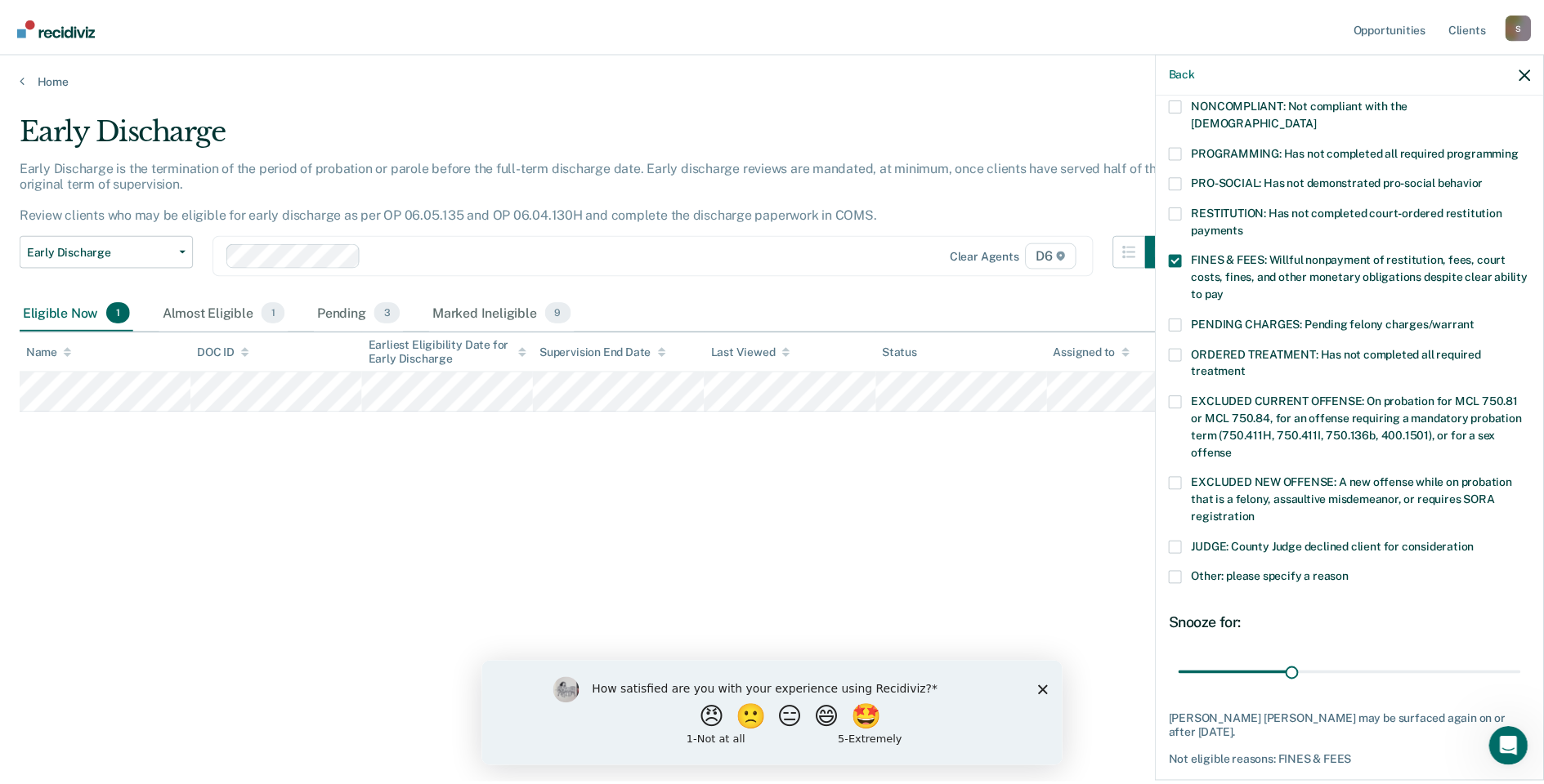
scroll to position [327, 0]
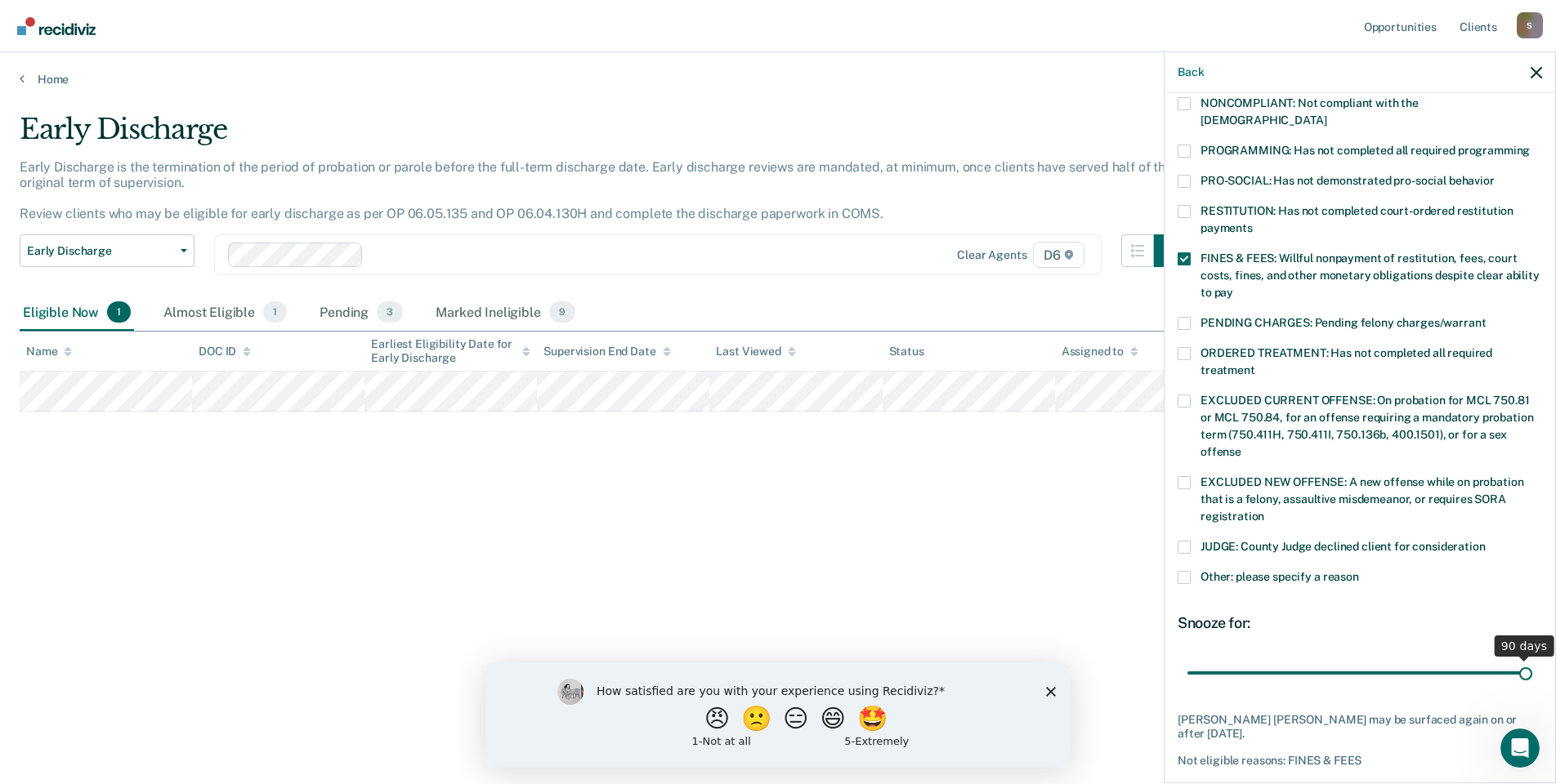
drag, startPoint x: 1302, startPoint y: 652, endPoint x: 1526, endPoint y: 647, distance: 224.1
type input "90"
click at [1526, 658] on input "range" at bounding box center [1360, 672] width 345 height 28
click at [1262, 781] on button "Save" at bounding box center [1231, 798] width 106 height 34
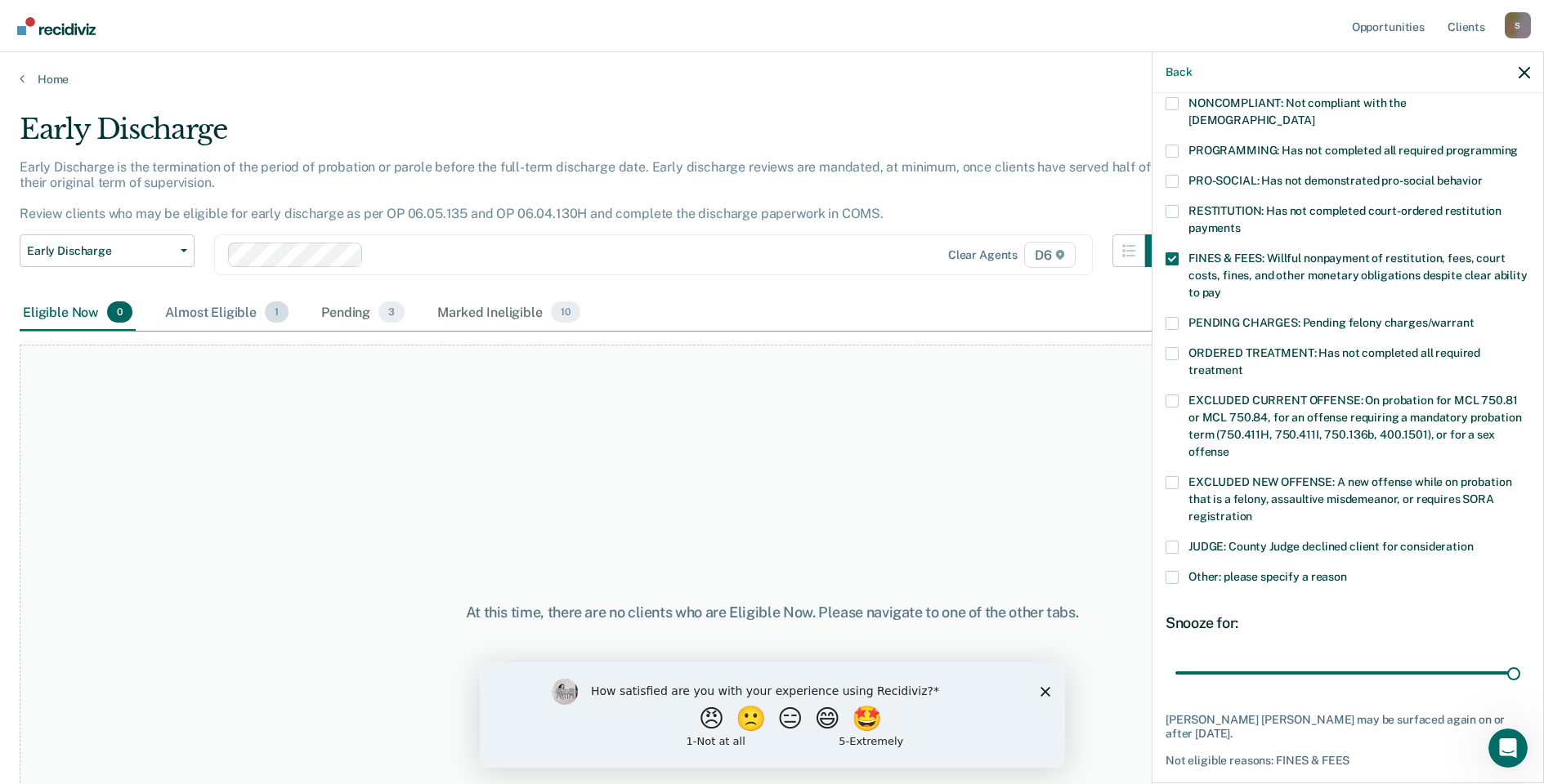
scroll to position [294, 0]
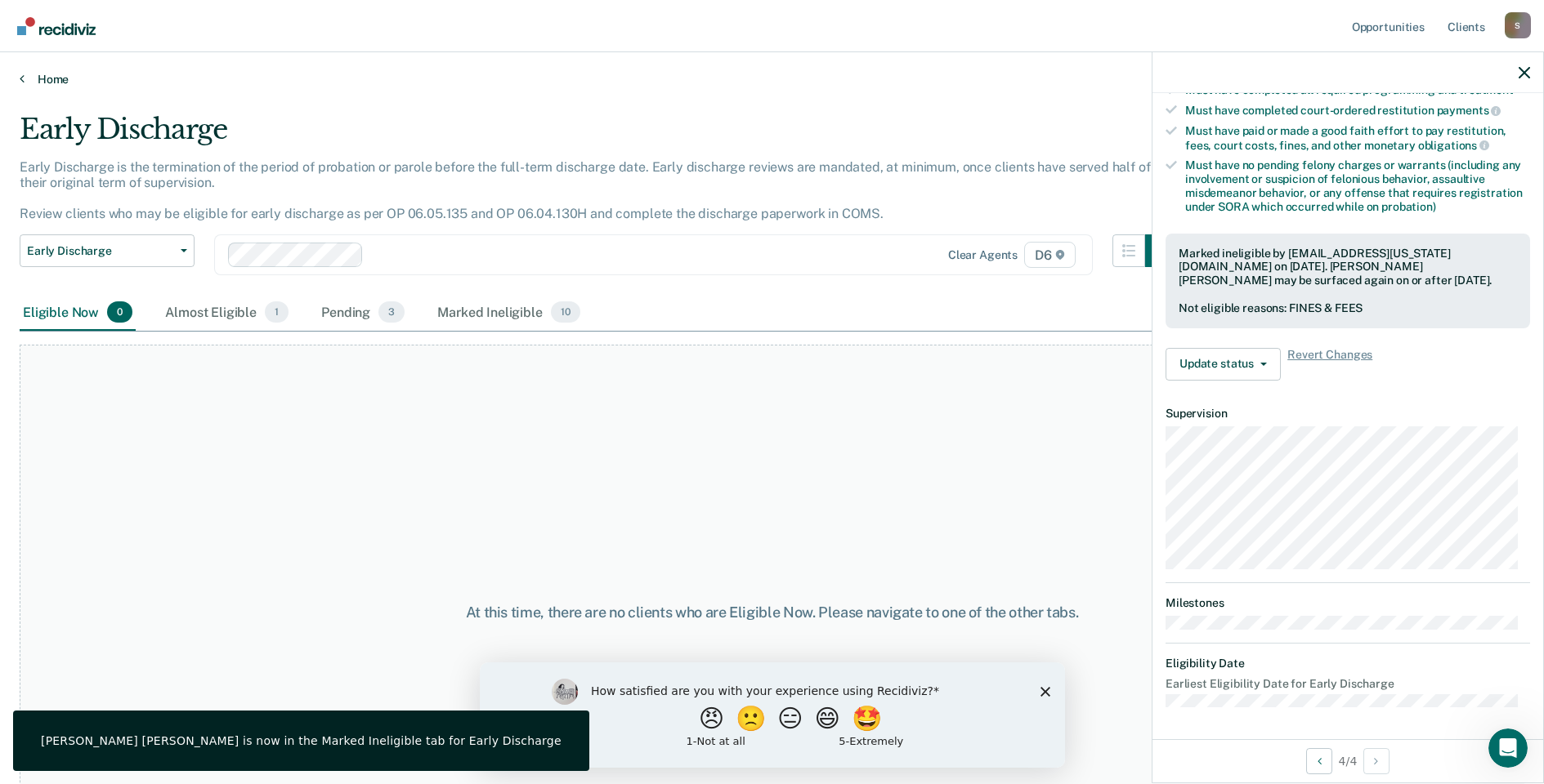
click at [28, 81] on link "Home" at bounding box center [772, 79] width 1505 height 15
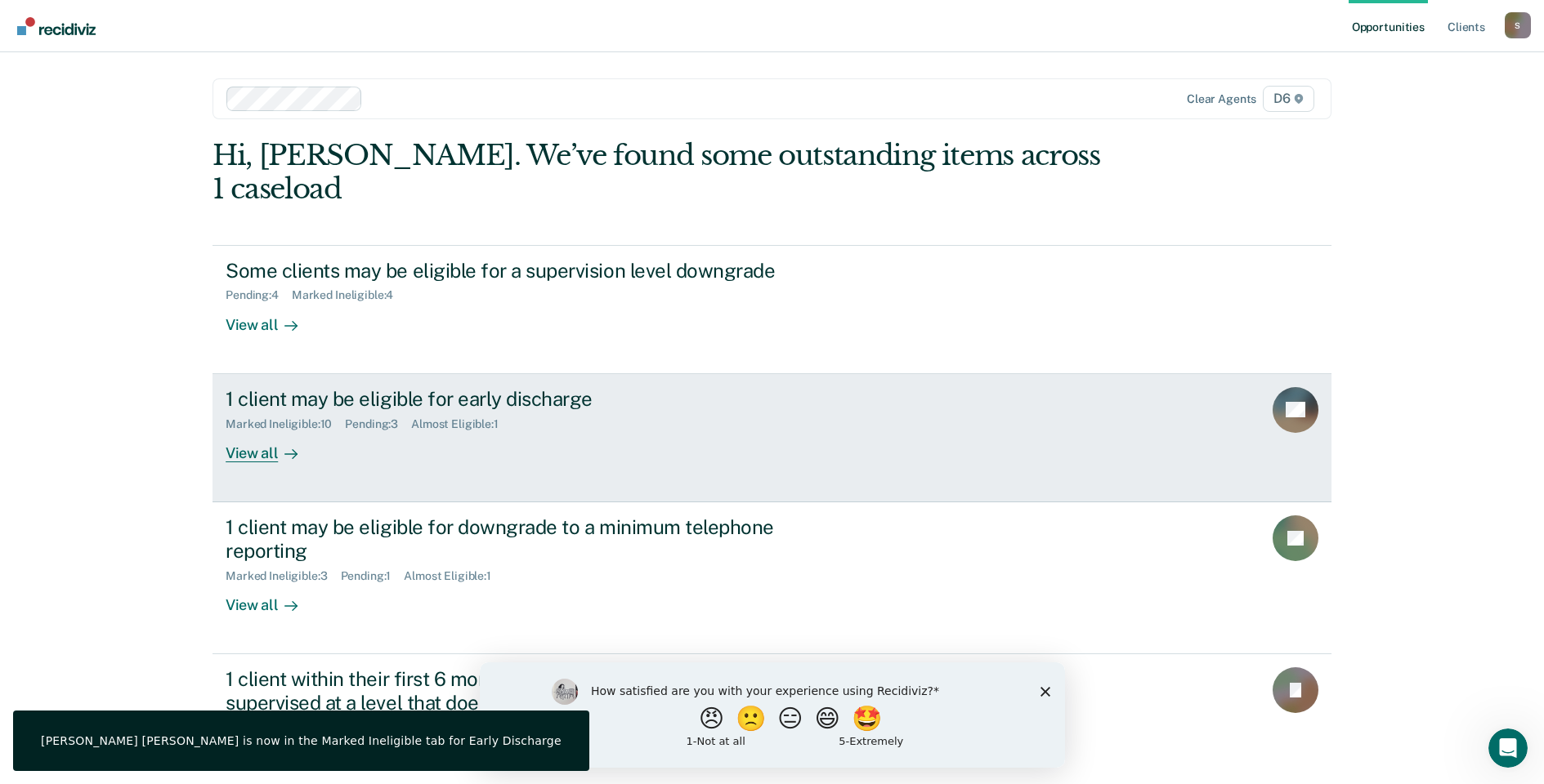
scroll to position [54, 0]
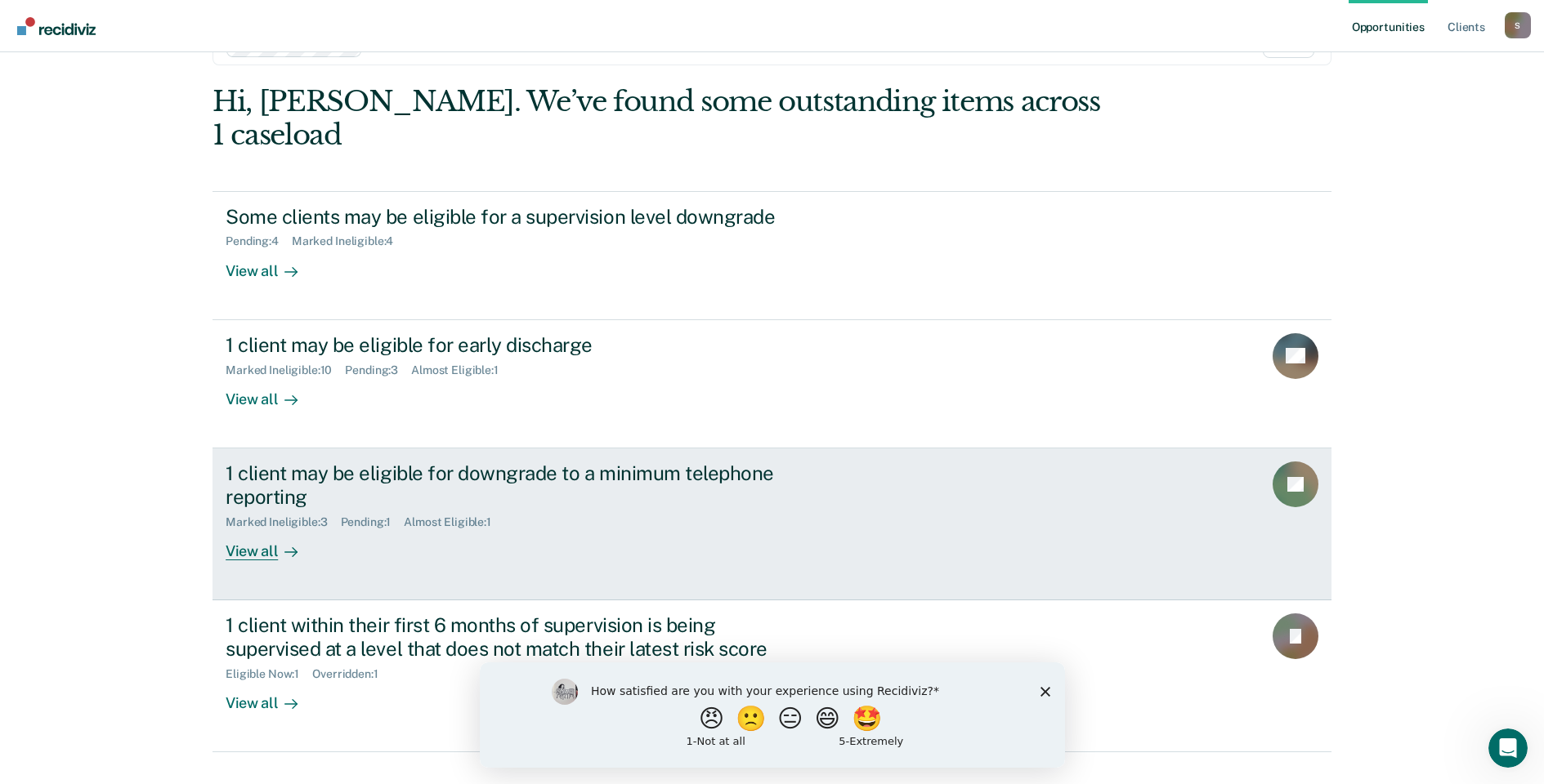
click at [264, 529] on div "View all" at bounding box center [271, 545] width 91 height 32
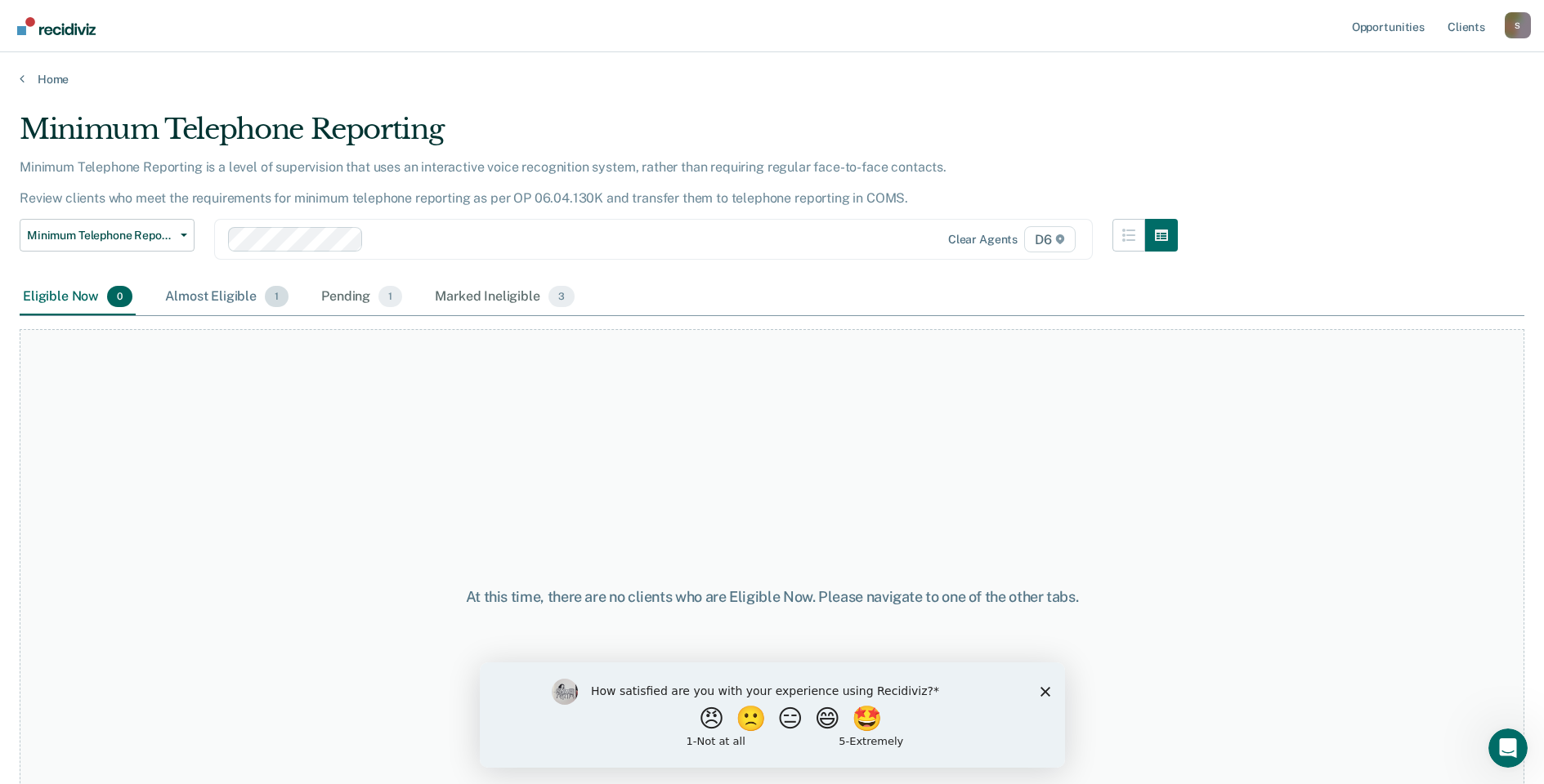
click at [227, 300] on div "Almost Eligible 1" at bounding box center [227, 297] width 130 height 36
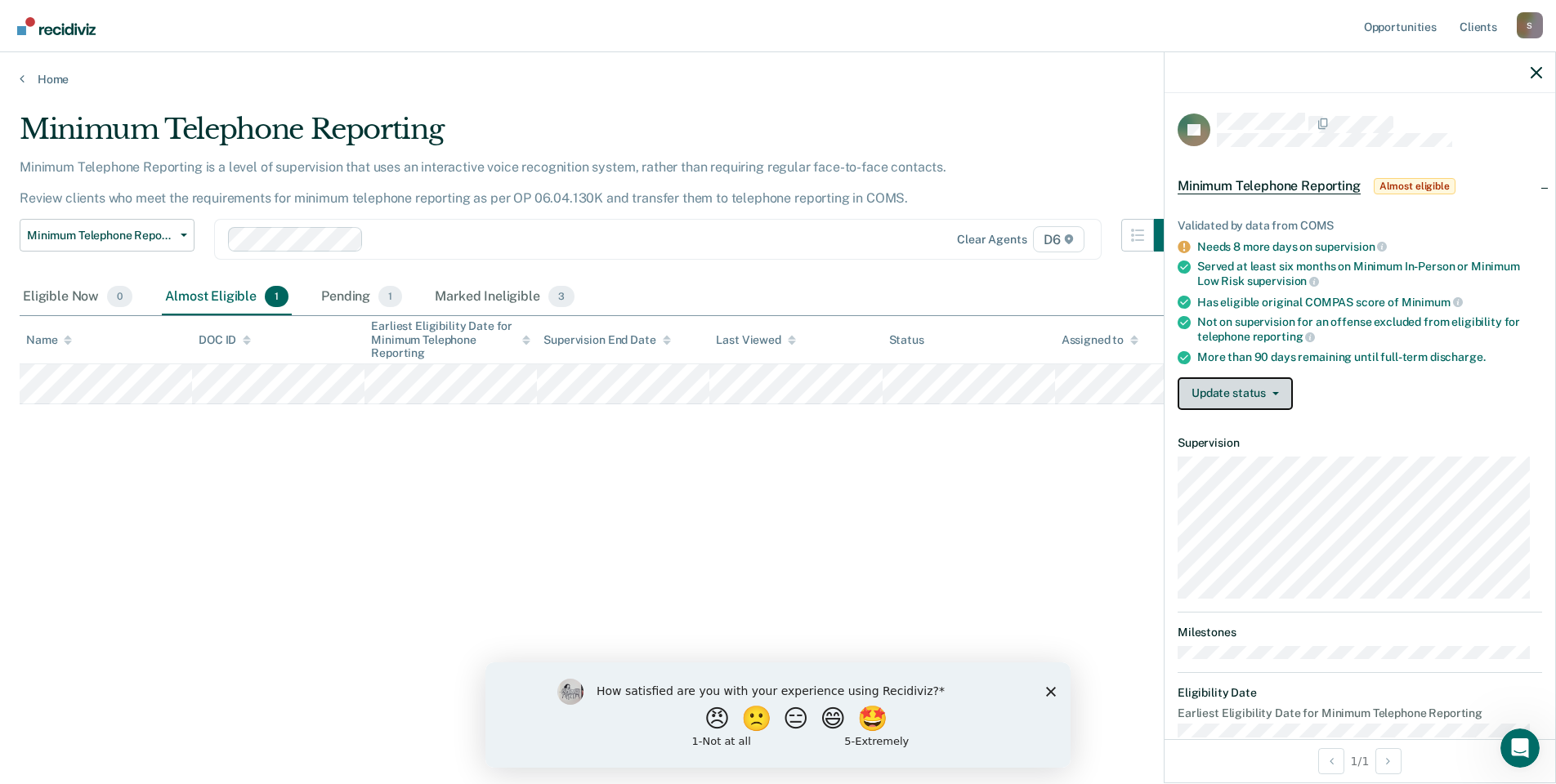
click at [1210, 391] on button "Update status" at bounding box center [1235, 394] width 116 height 33
click at [1219, 469] on button "Mark Ineligible" at bounding box center [1256, 459] width 158 height 26
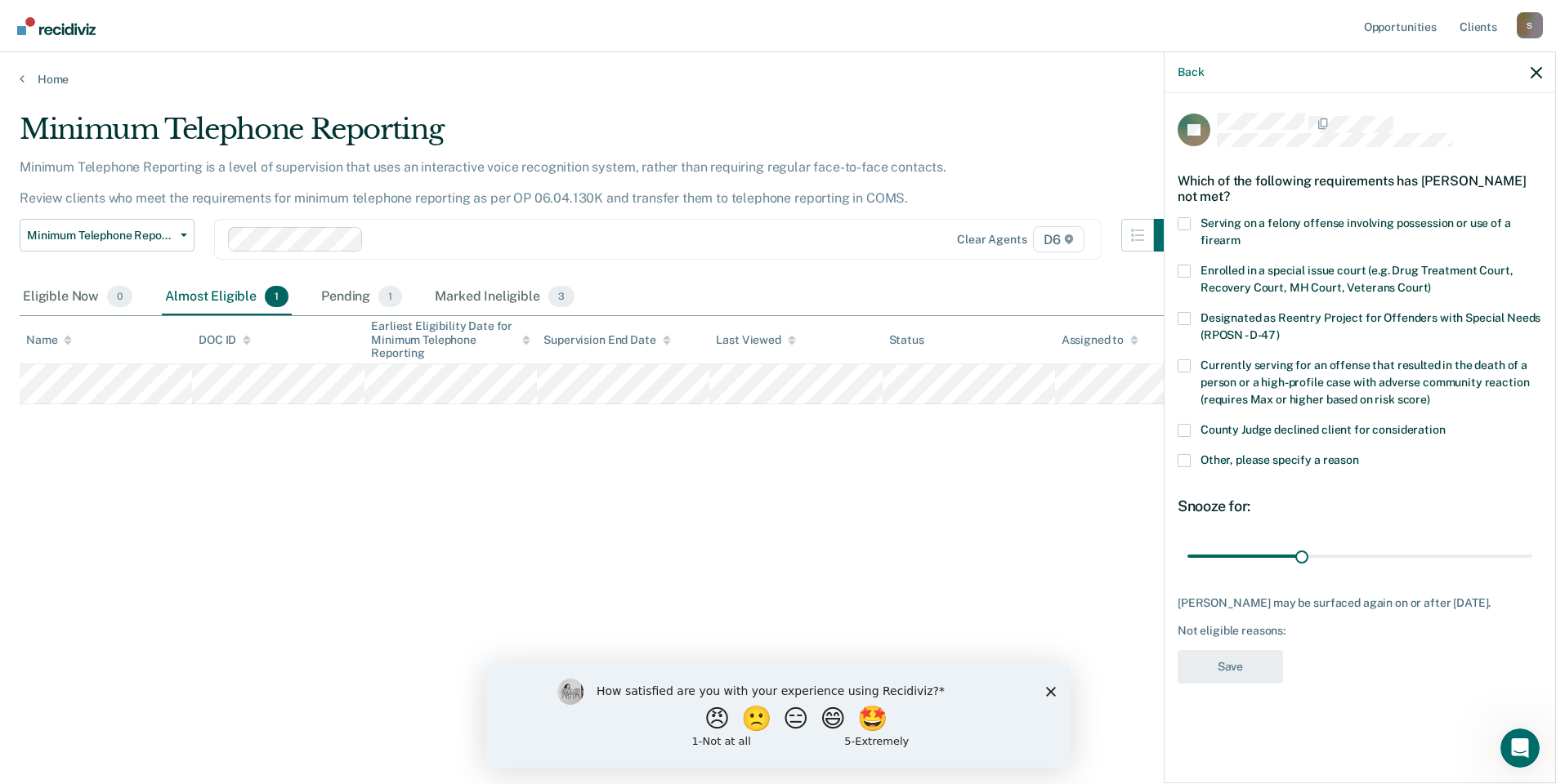
click at [1179, 433] on span at bounding box center [1184, 431] width 13 height 13
click at [1446, 424] on input "County Judge declined client for consideration" at bounding box center [1446, 424] width 0 height 0
click at [1242, 657] on button "Save" at bounding box center [1231, 667] width 106 height 34
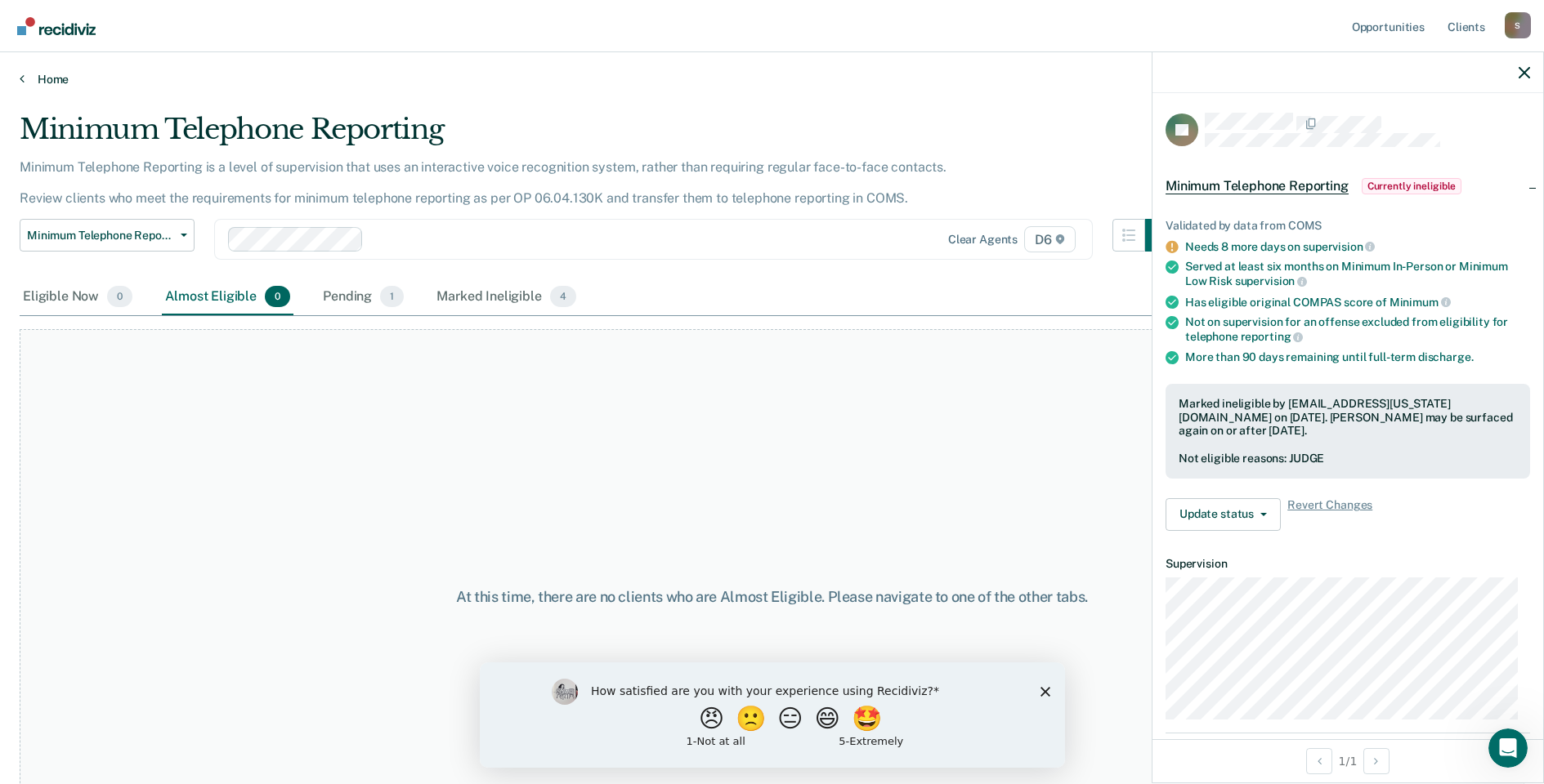
click at [23, 76] on icon at bounding box center [22, 78] width 5 height 13
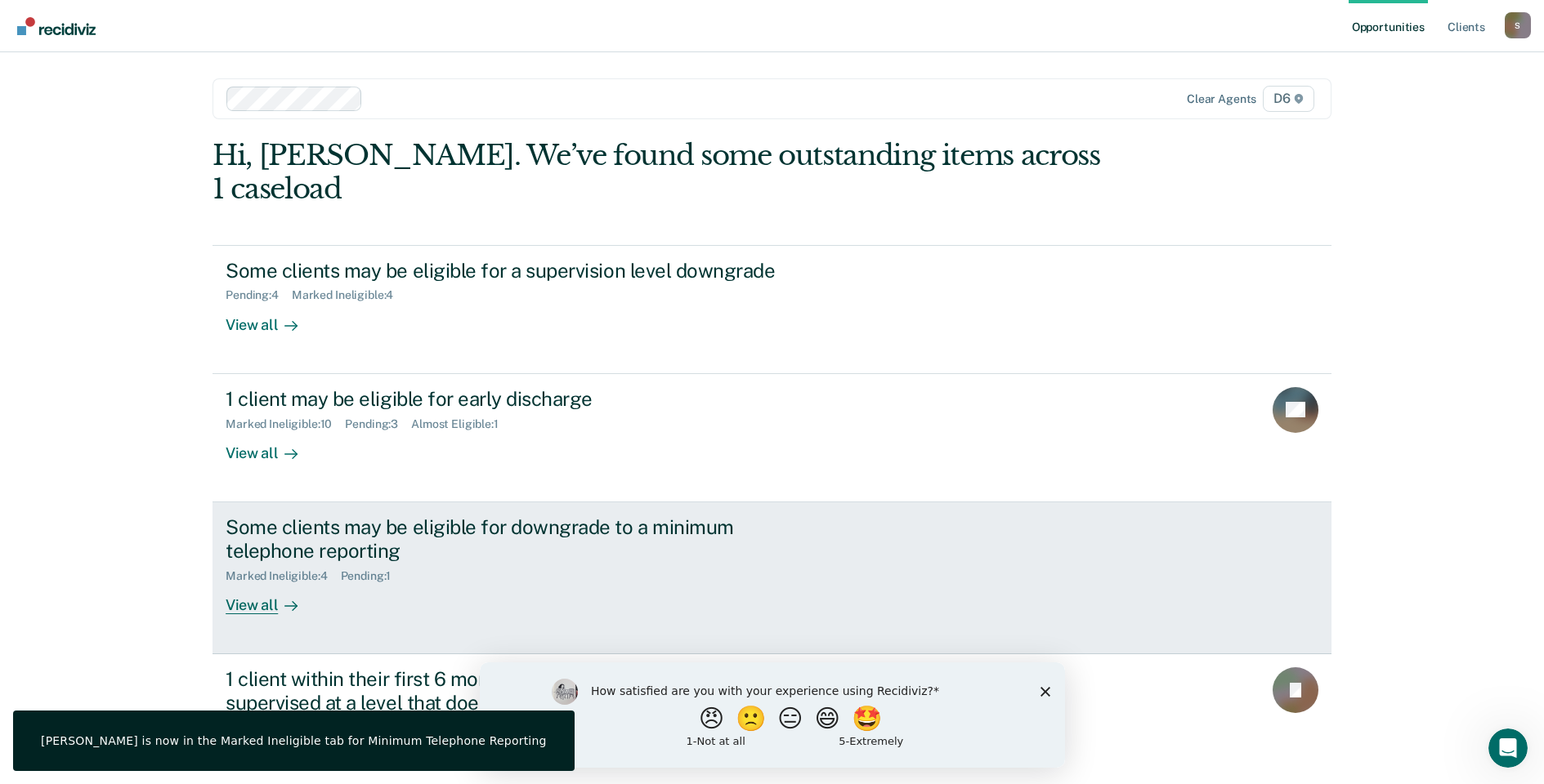
scroll to position [54, 0]
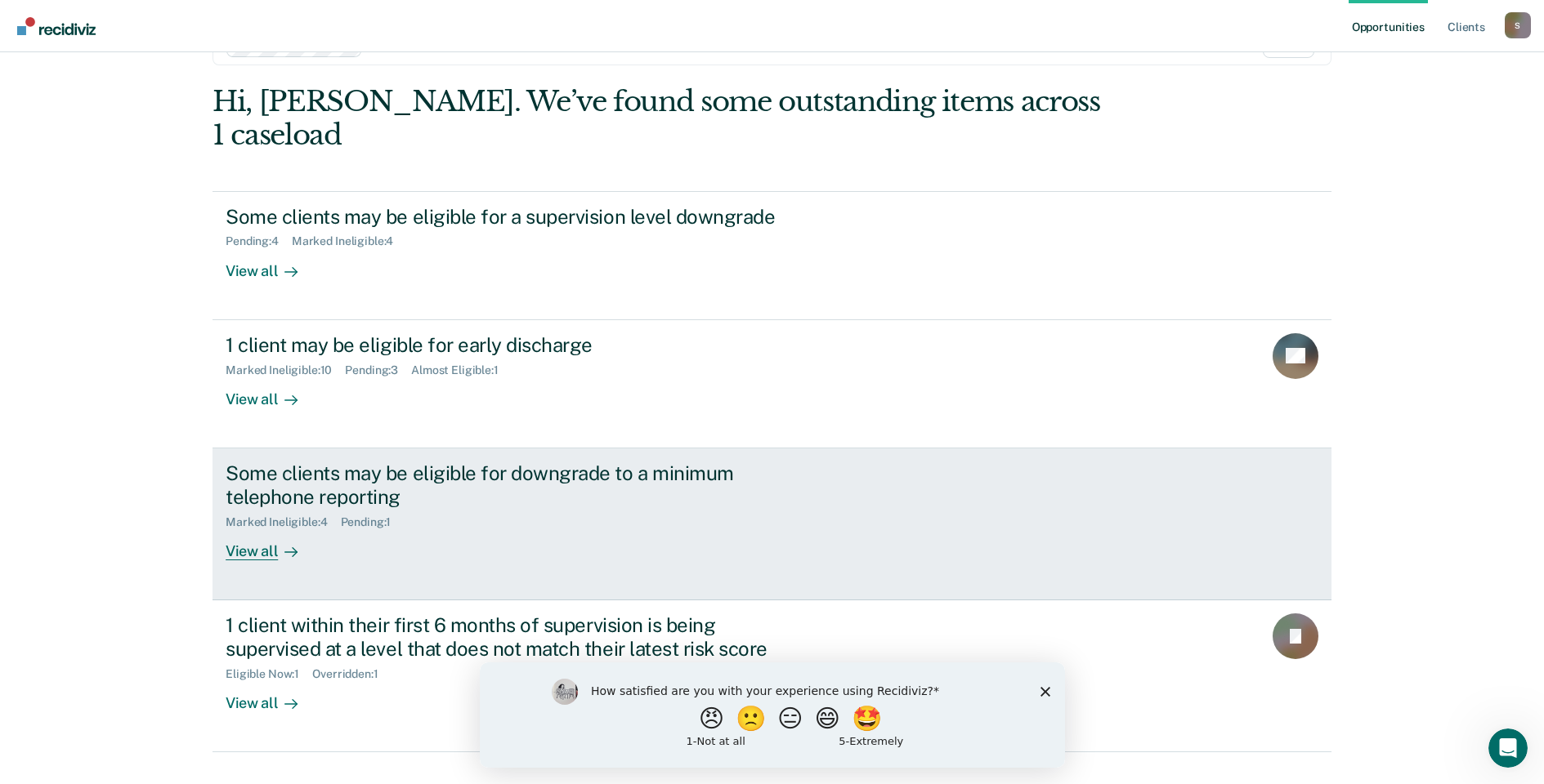
click at [364, 515] on div "Pending : 1" at bounding box center [373, 522] width 64 height 14
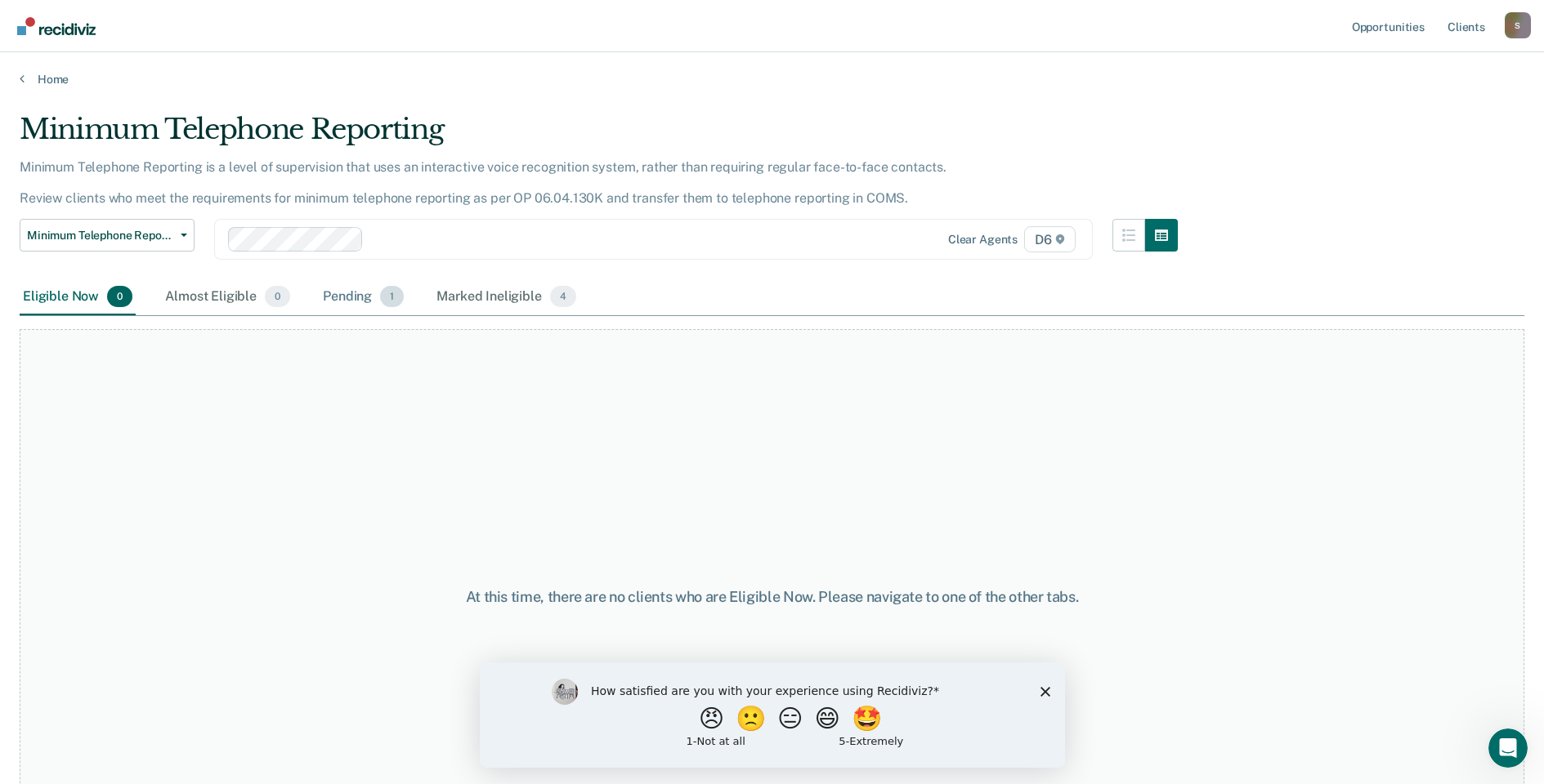
click at [380, 295] on span "1" at bounding box center [392, 296] width 24 height 21
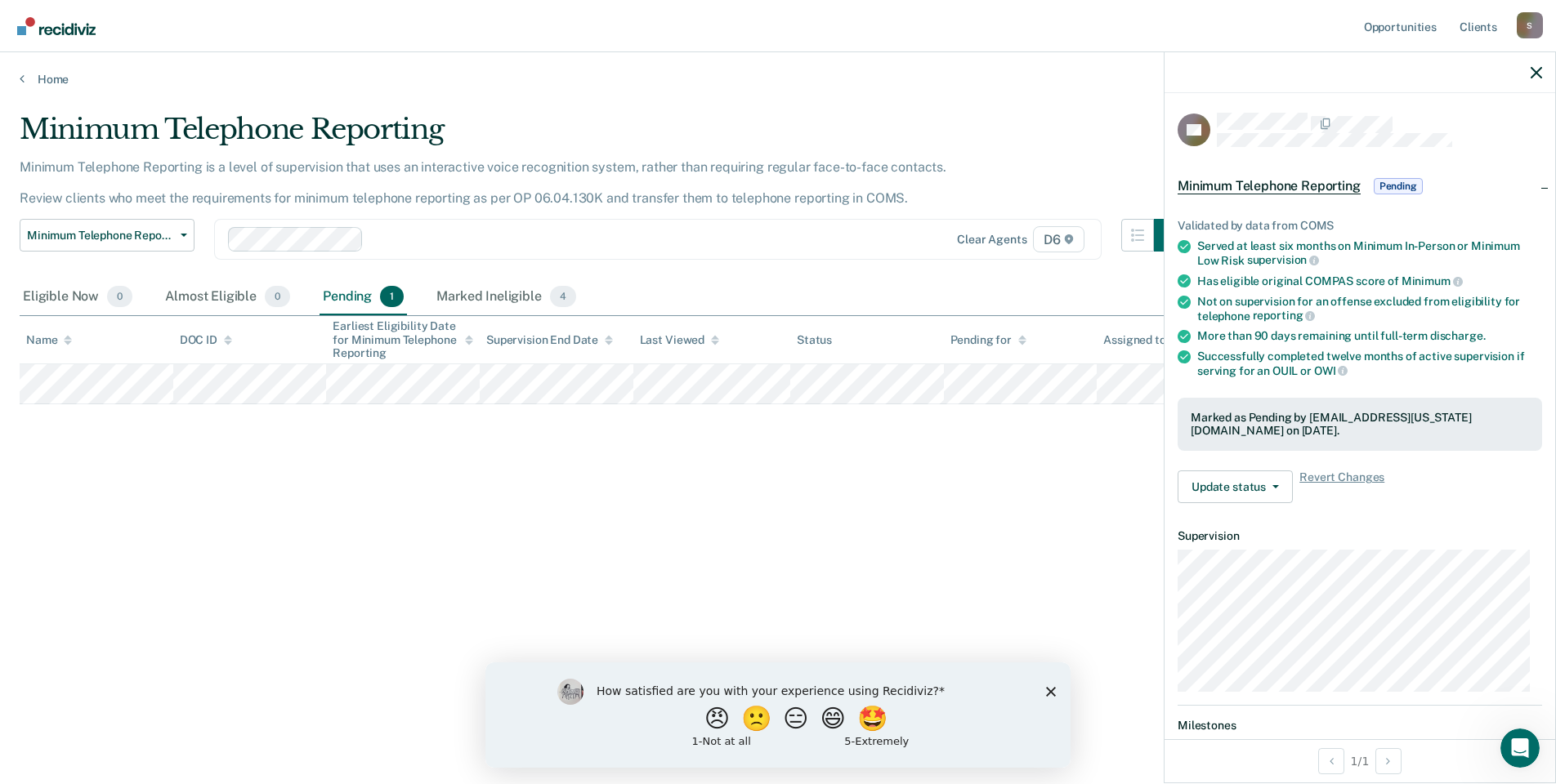
click at [1184, 351] on icon at bounding box center [1184, 357] width 13 height 13
click at [1222, 482] on button "Update status" at bounding box center [1235, 487] width 116 height 33
click at [1238, 547] on button "Mark Ineligible" at bounding box center [1256, 552] width 158 height 26
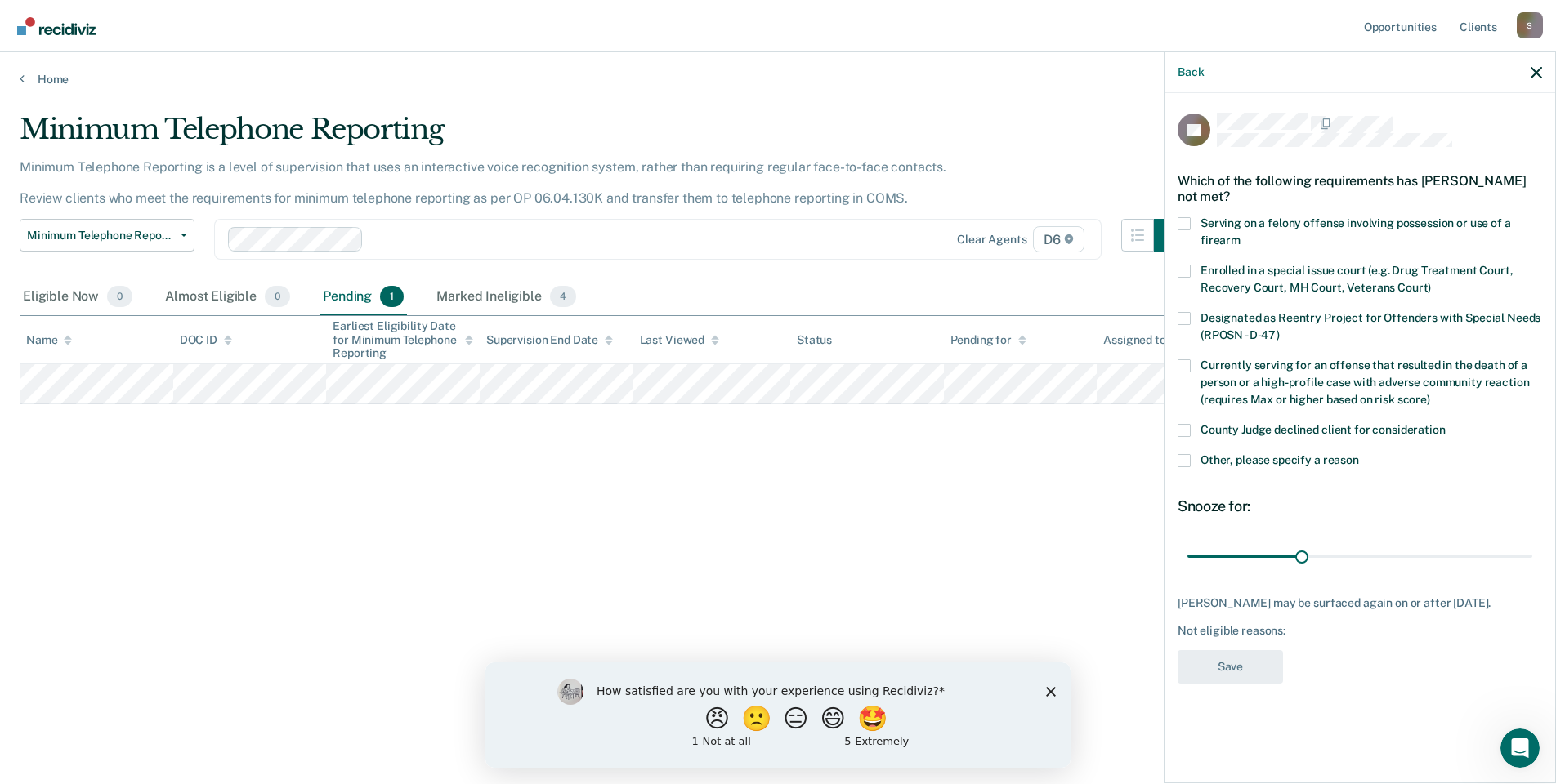
click at [1187, 429] on span at bounding box center [1184, 431] width 13 height 13
click at [1446, 424] on input "County Judge declined client for consideration" at bounding box center [1446, 424] width 0 height 0
click at [1241, 652] on button "Save" at bounding box center [1231, 667] width 106 height 34
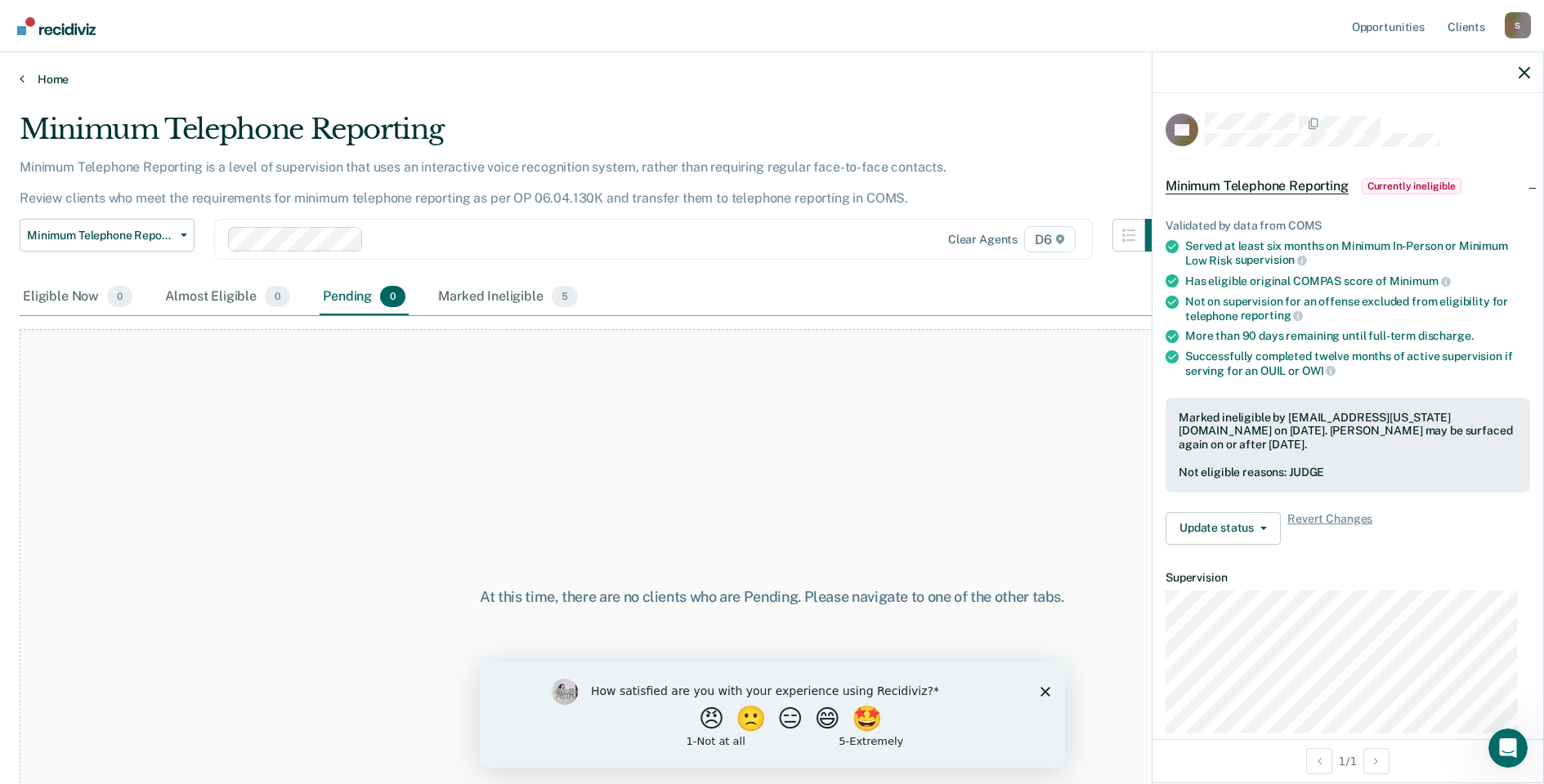
click at [22, 81] on icon at bounding box center [22, 78] width 5 height 13
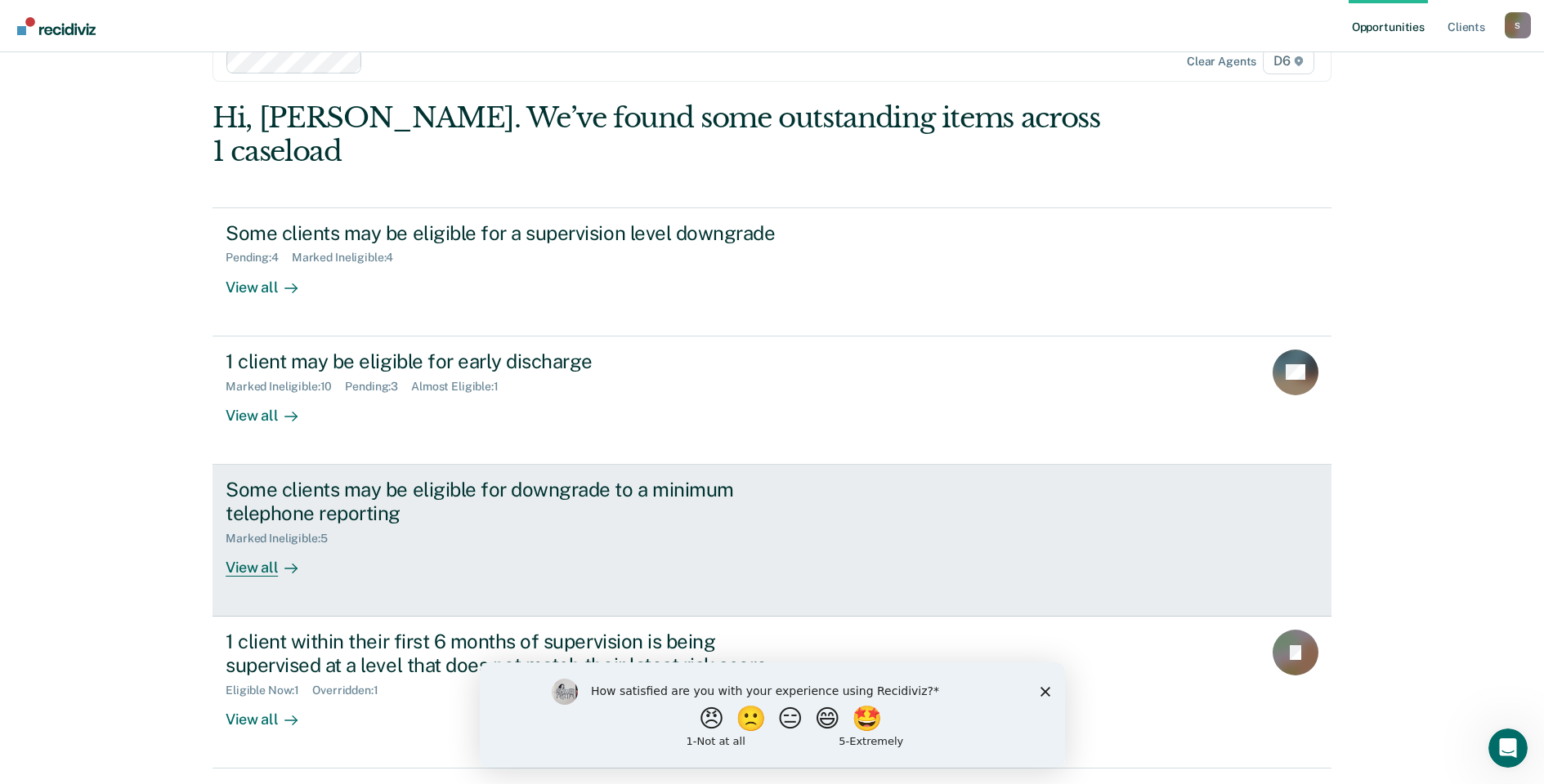
scroll to position [54, 0]
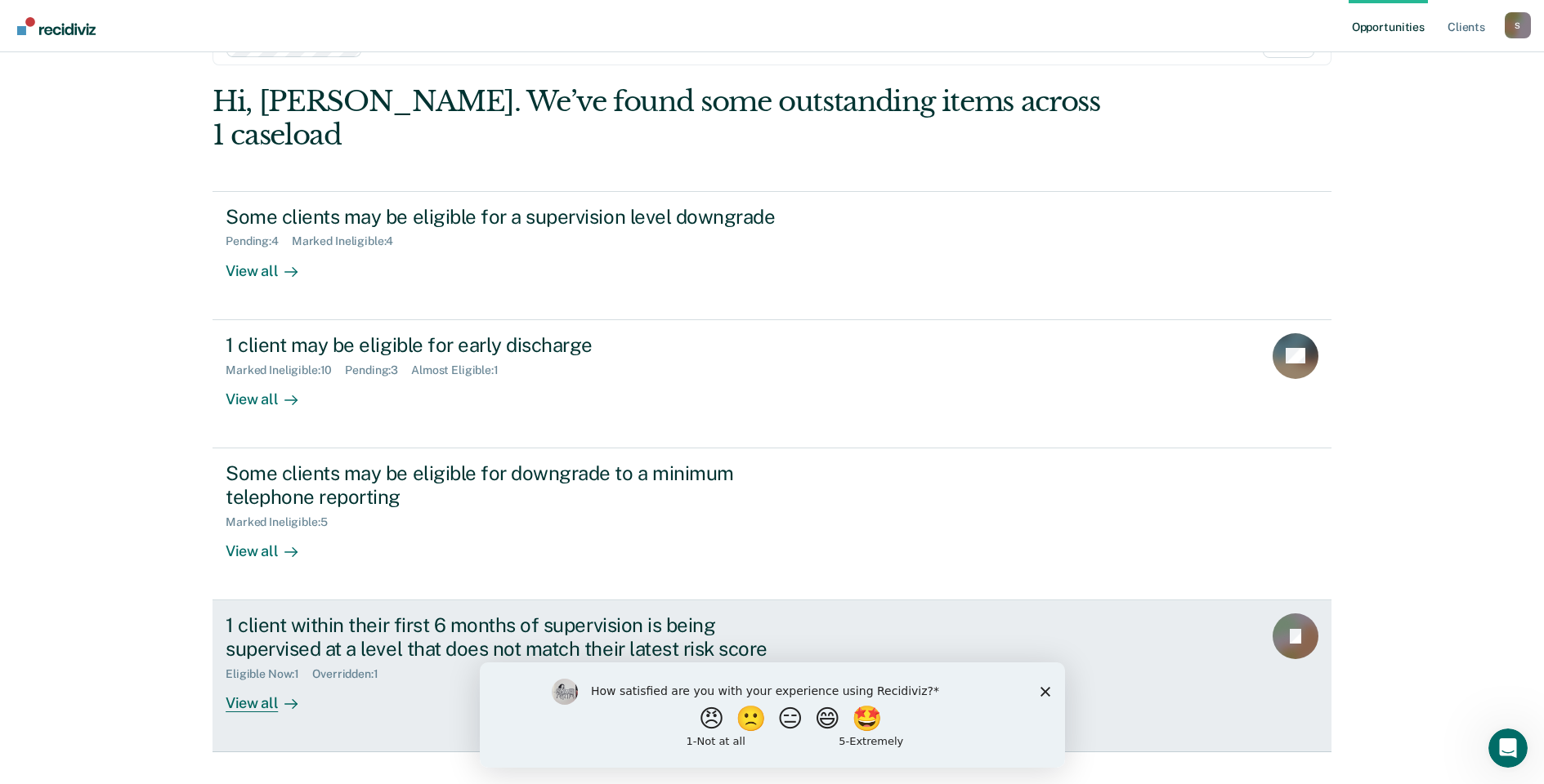
click at [251, 667] on div "Eligible Now : 1" at bounding box center [269, 674] width 87 height 14
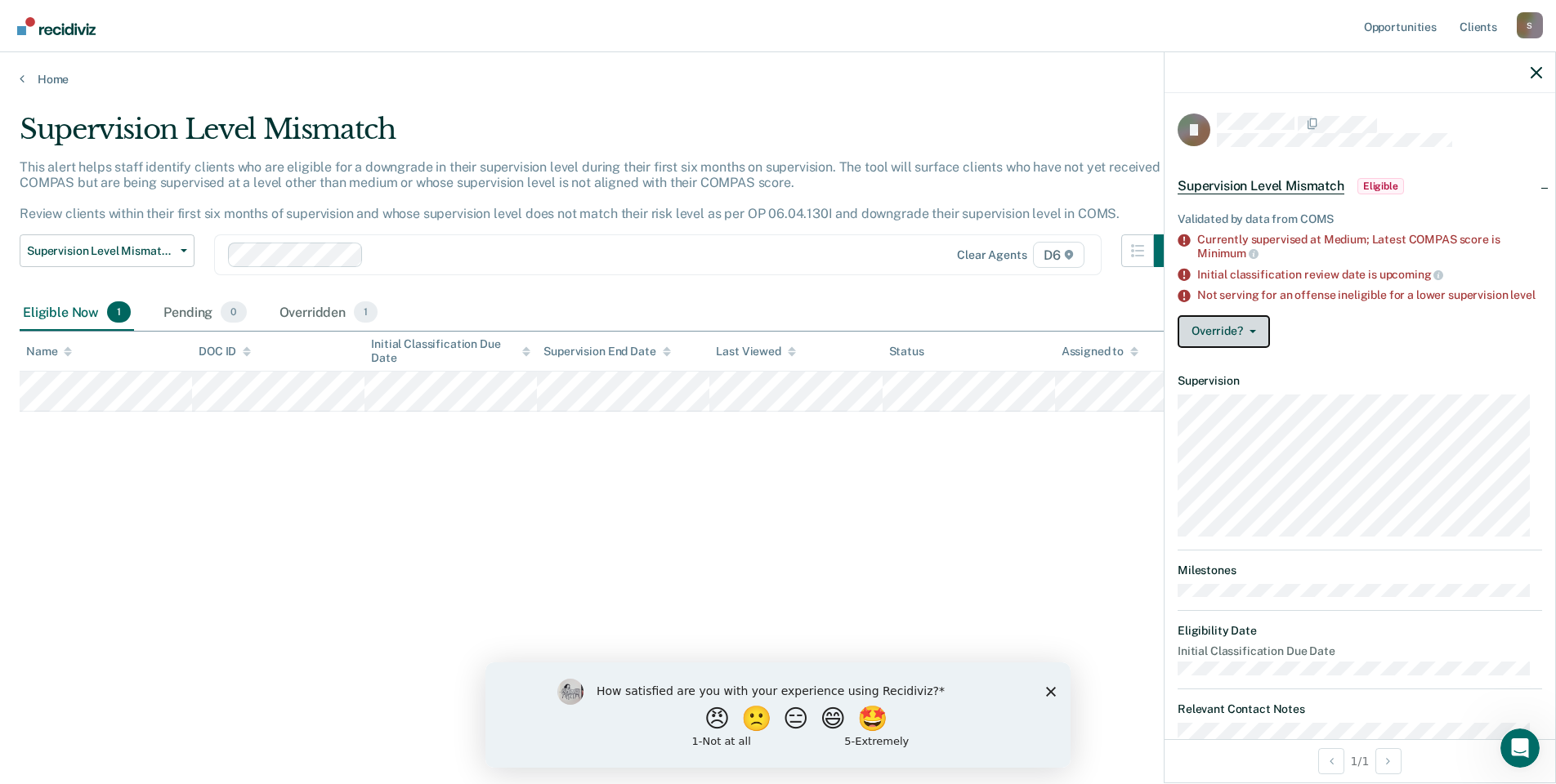
click at [1244, 341] on button "Override?" at bounding box center [1223, 331] width 92 height 33
click at [1222, 378] on button "[PERSON_NAME]" at bounding box center [1256, 371] width 158 height 26
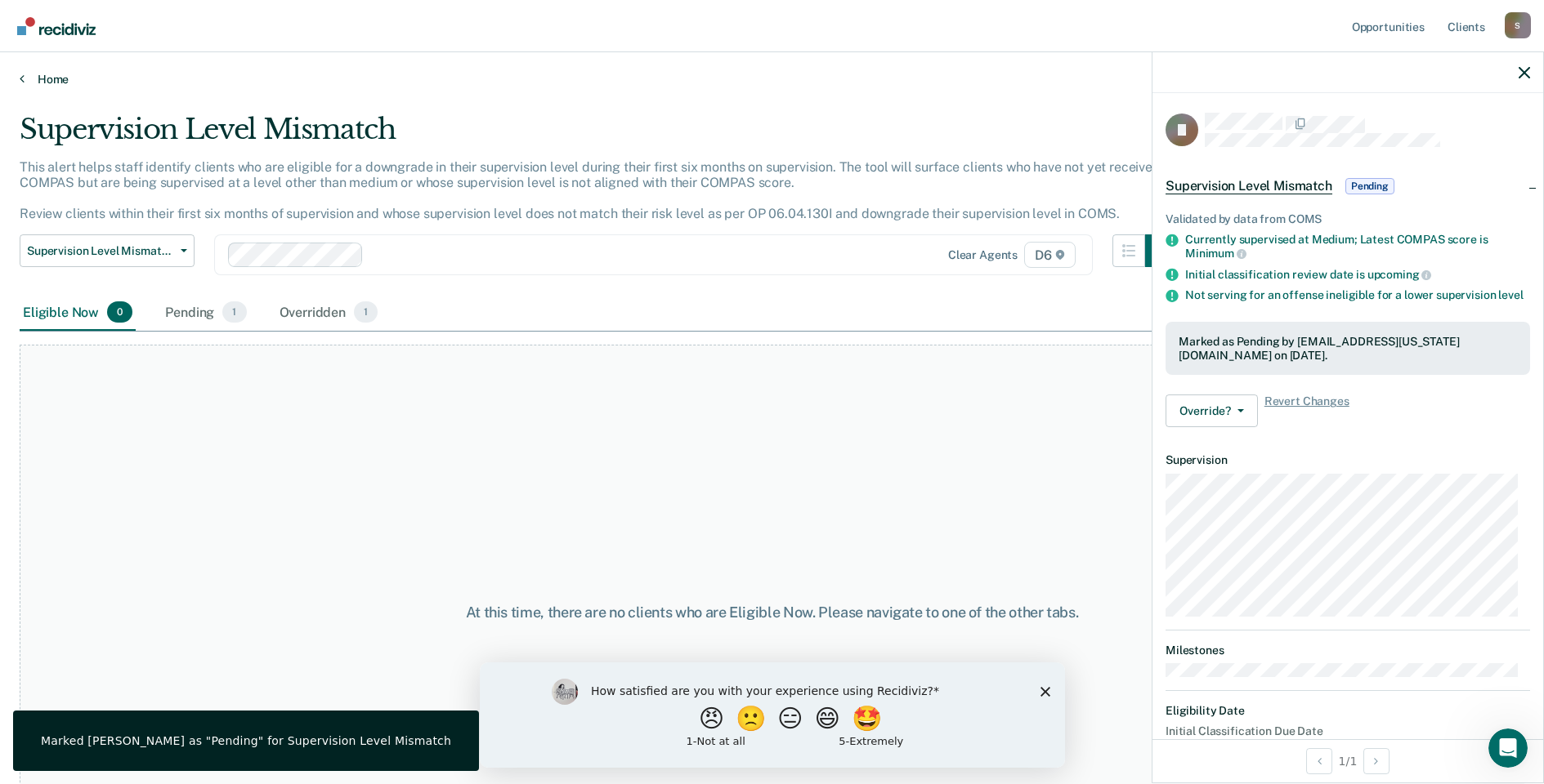
click at [21, 86] on link "Home" at bounding box center [772, 79] width 1505 height 15
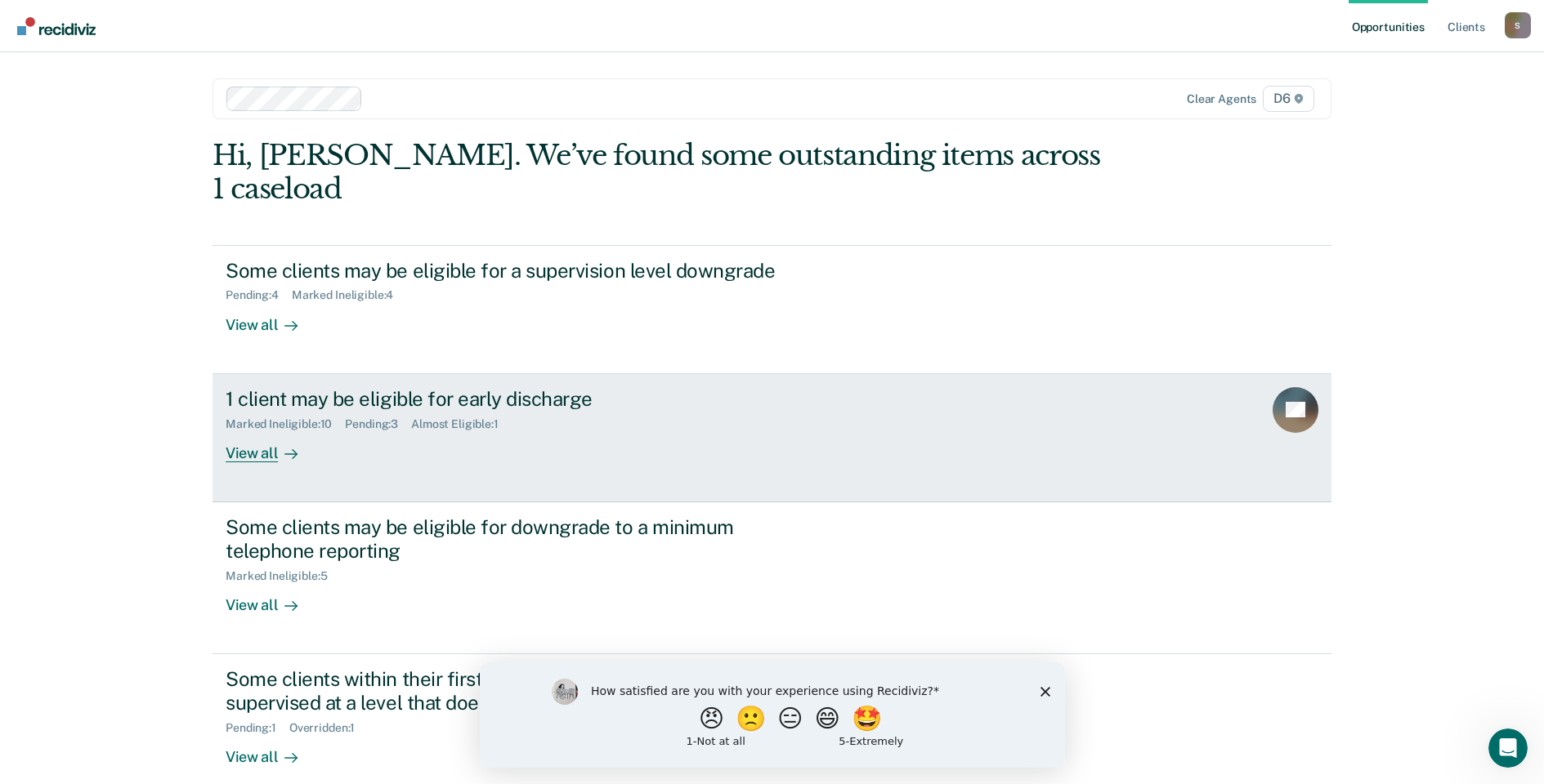
click at [466, 418] on div "Almost Eligible : 1" at bounding box center [461, 424] width 100 height 14
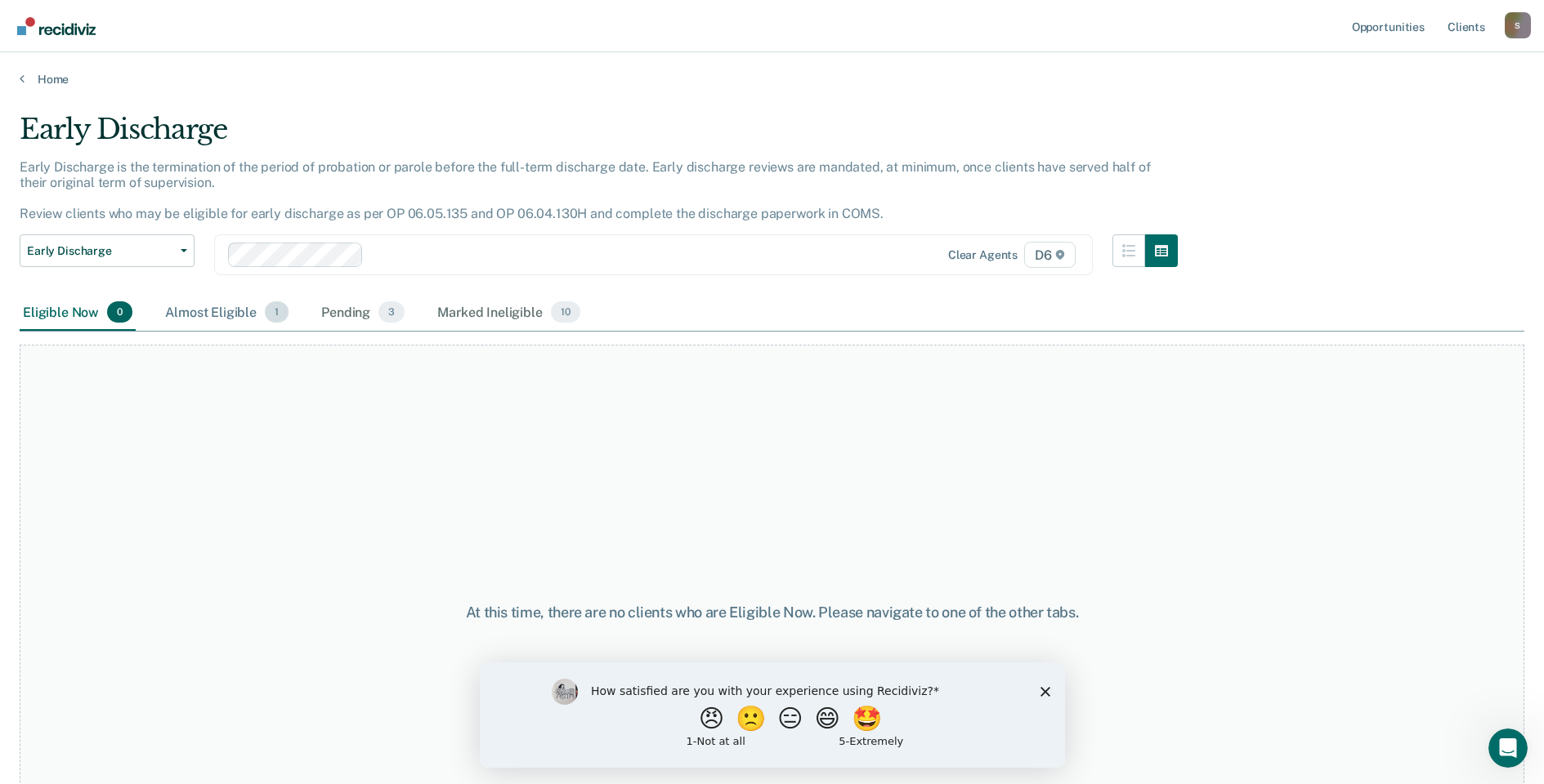
click at [228, 311] on div "Almost Eligible 1" at bounding box center [227, 312] width 130 height 36
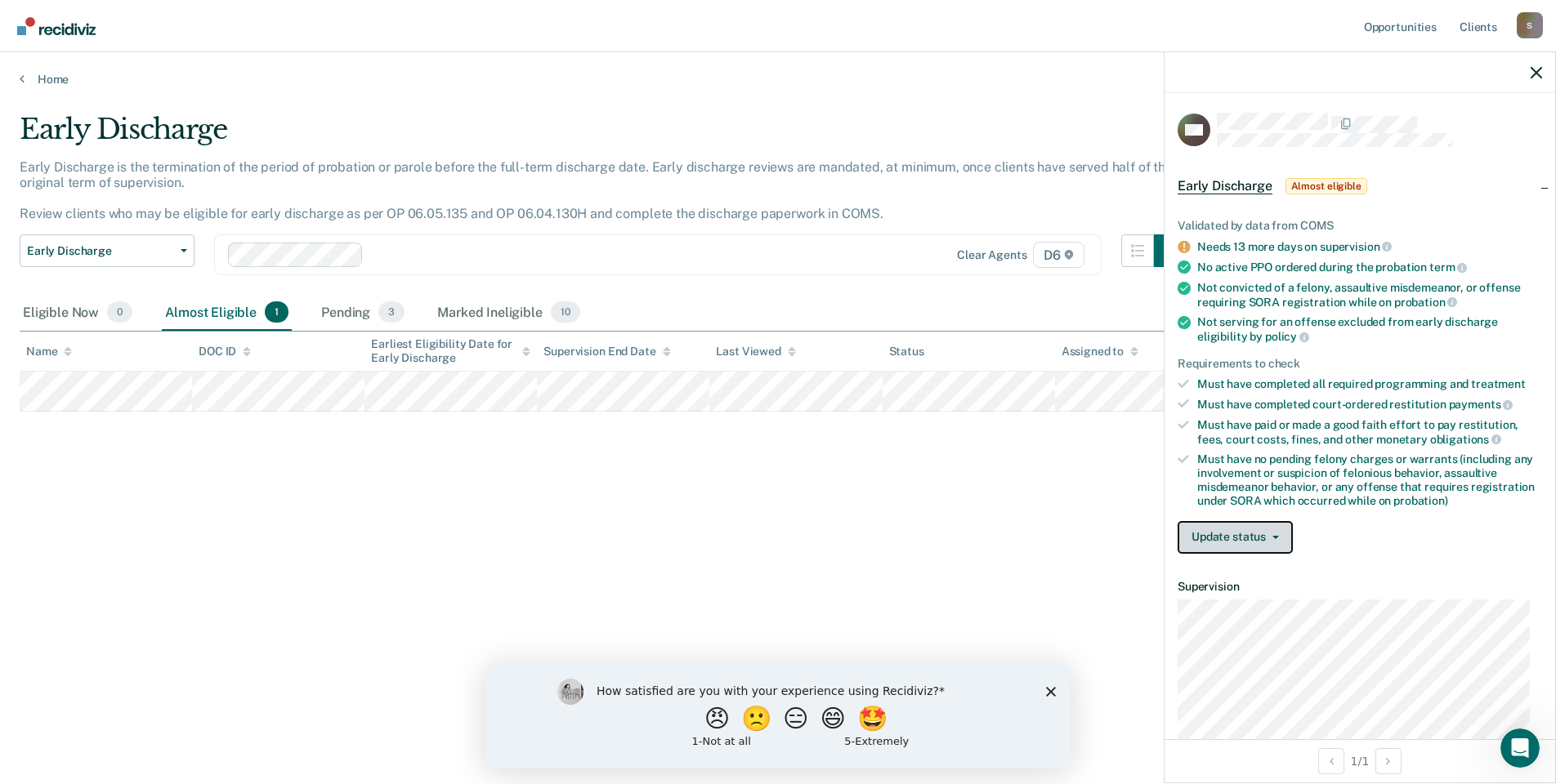
click at [1236, 529] on button "Update status" at bounding box center [1235, 537] width 116 height 33
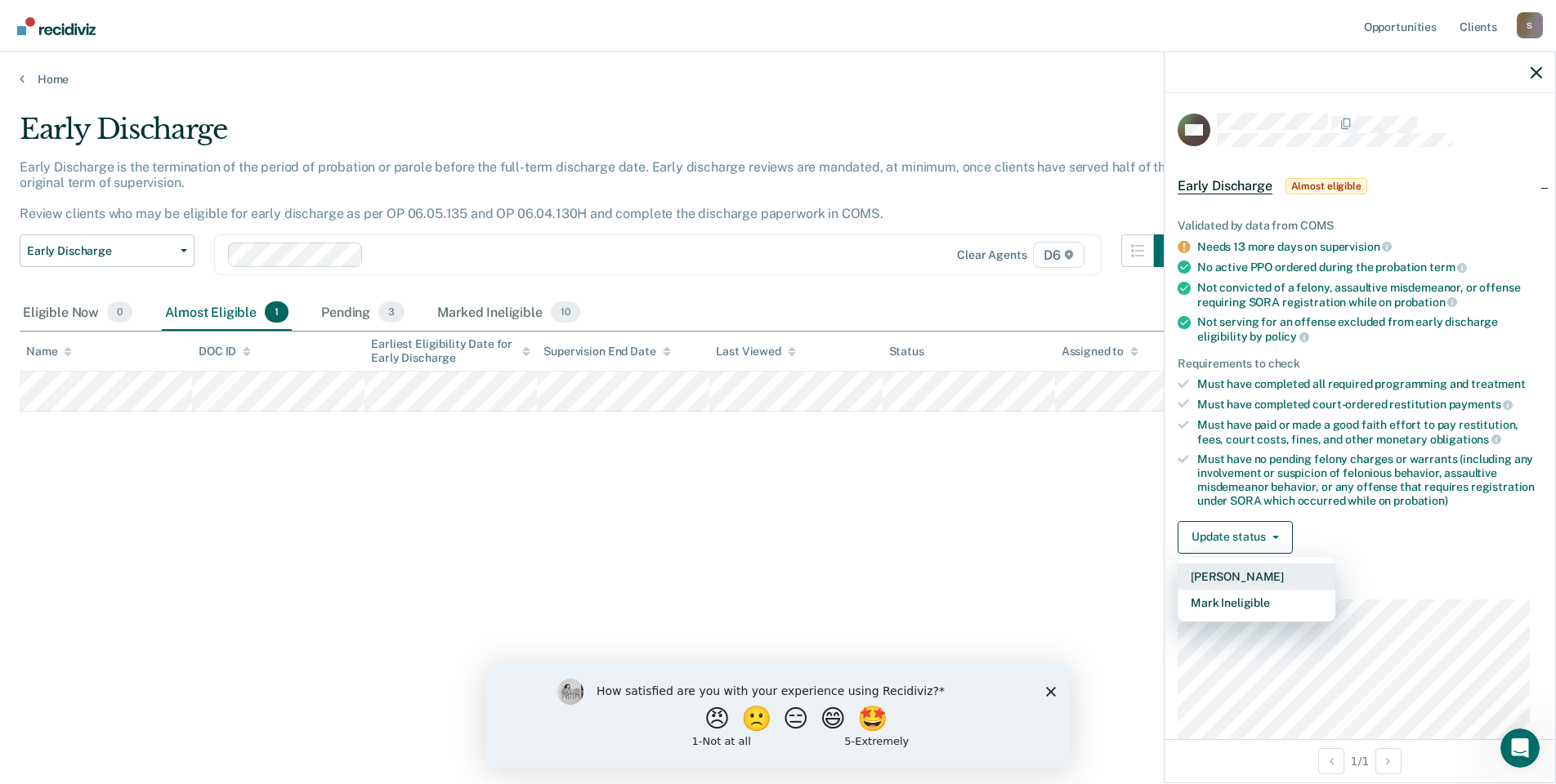
click at [1238, 580] on button "[PERSON_NAME]" at bounding box center [1256, 576] width 158 height 26
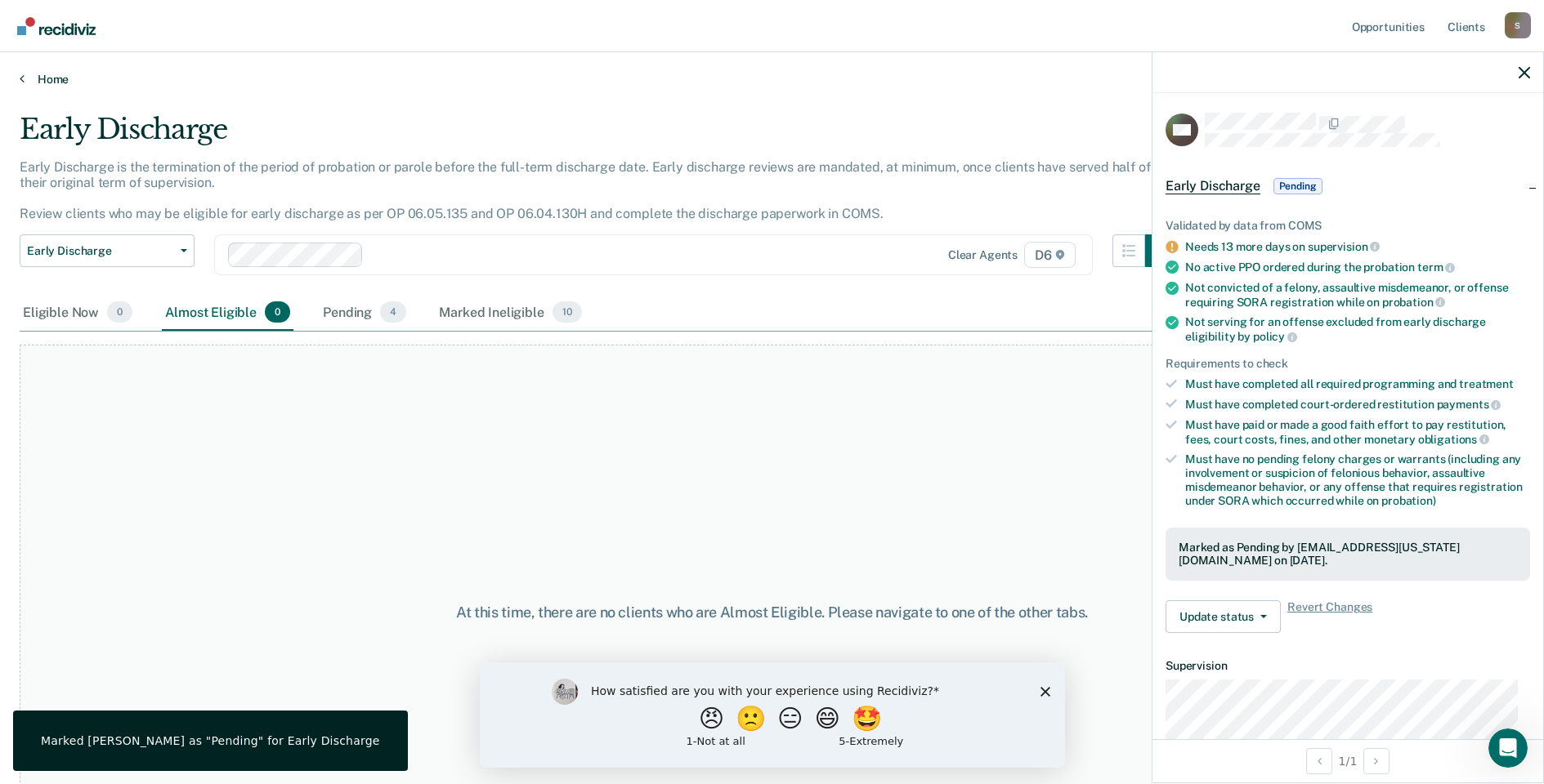
click at [23, 79] on icon at bounding box center [22, 78] width 5 height 13
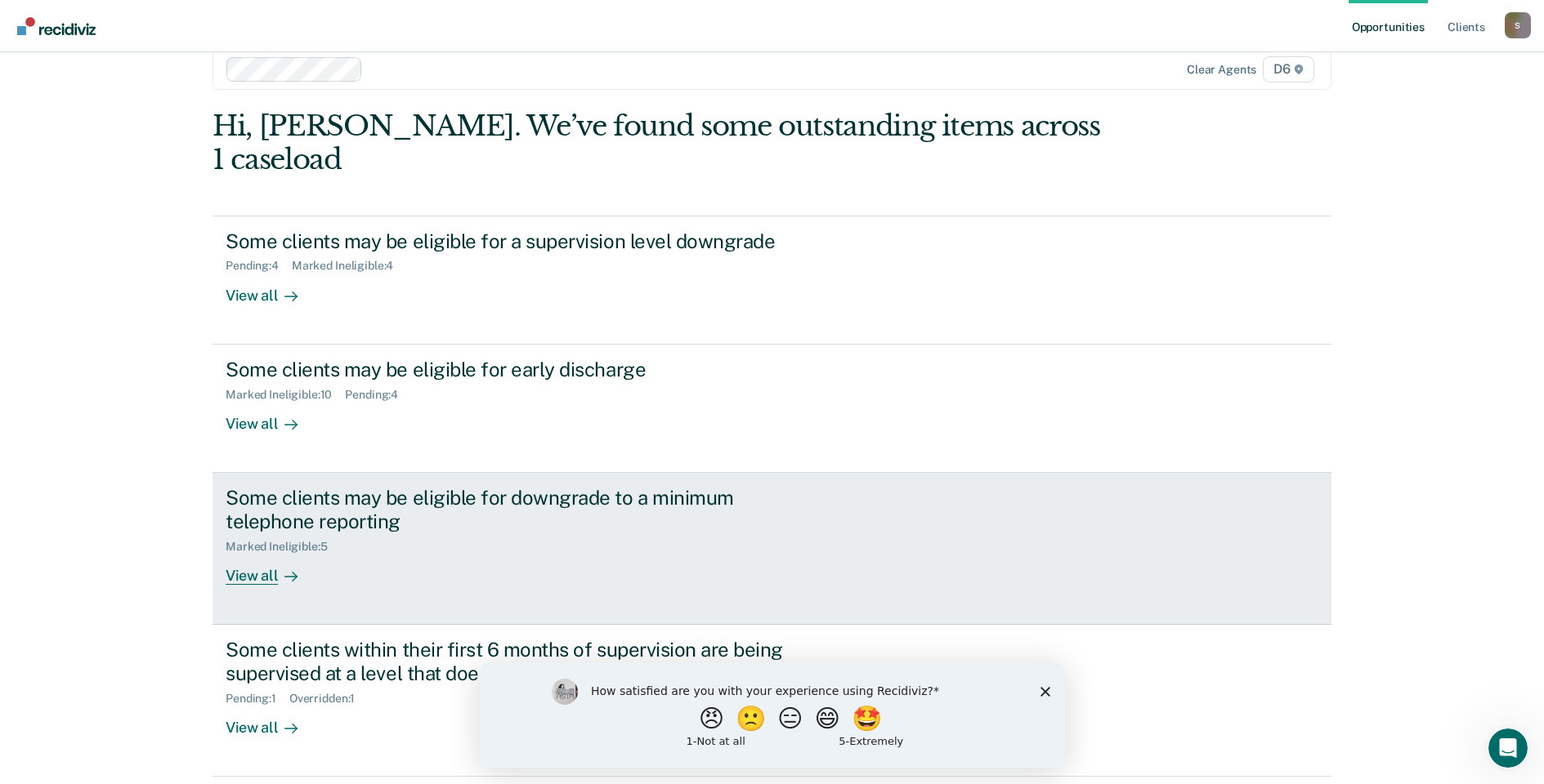
scroll to position [54, 0]
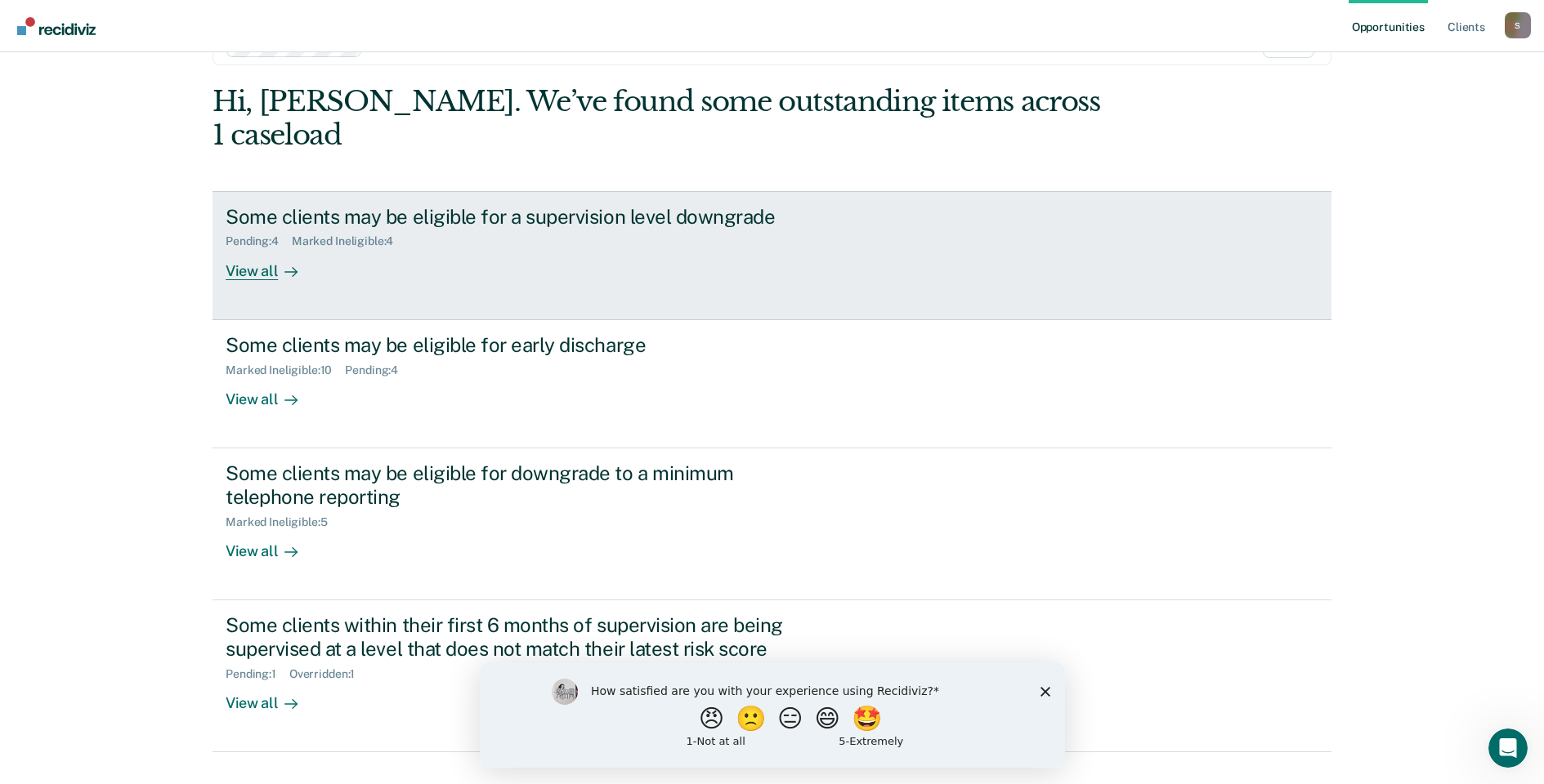
click at [239, 235] on div "Pending : 4" at bounding box center [259, 241] width 66 height 14
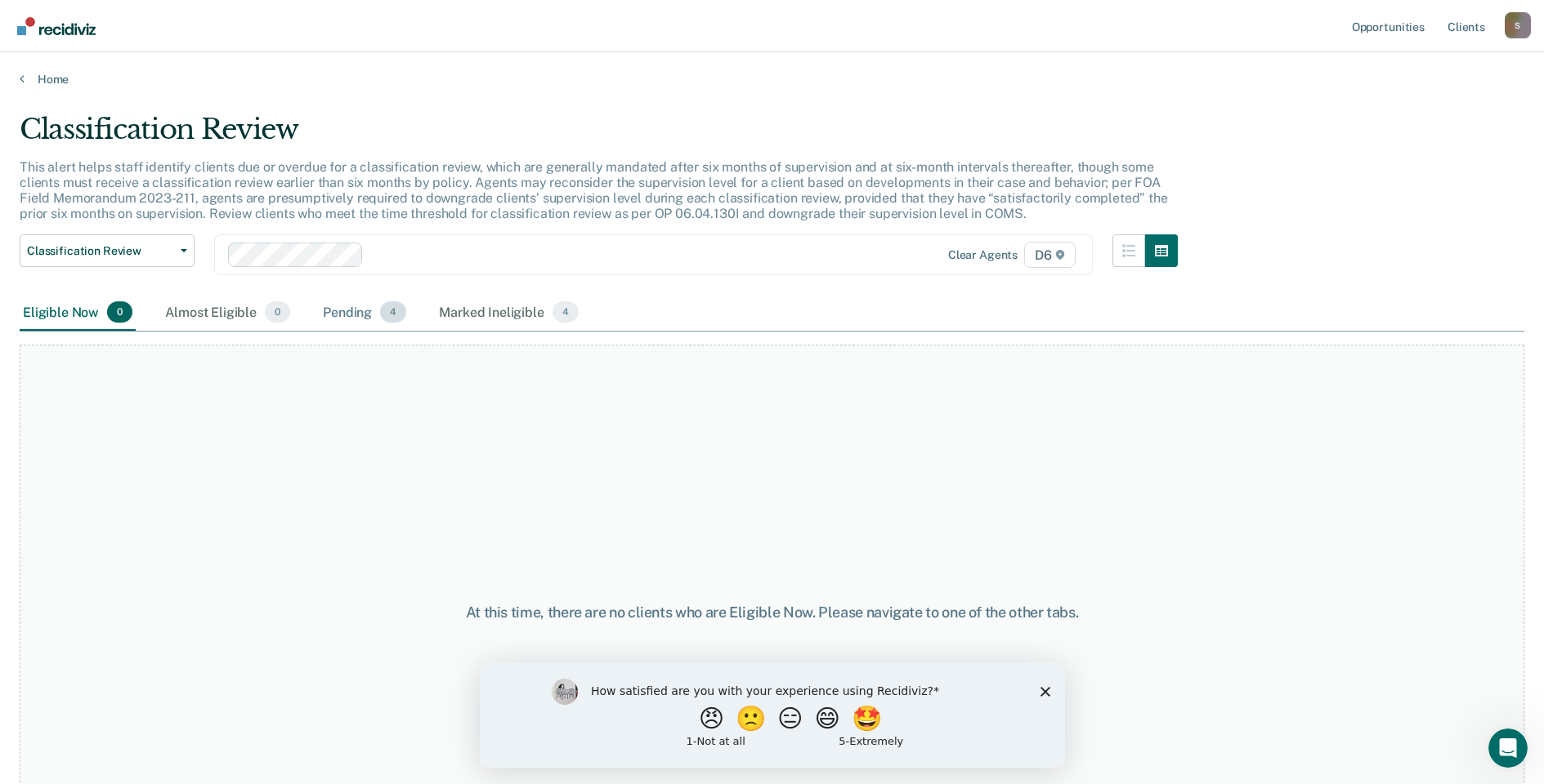
click at [350, 307] on div "Pending 4" at bounding box center [364, 312] width 90 height 36
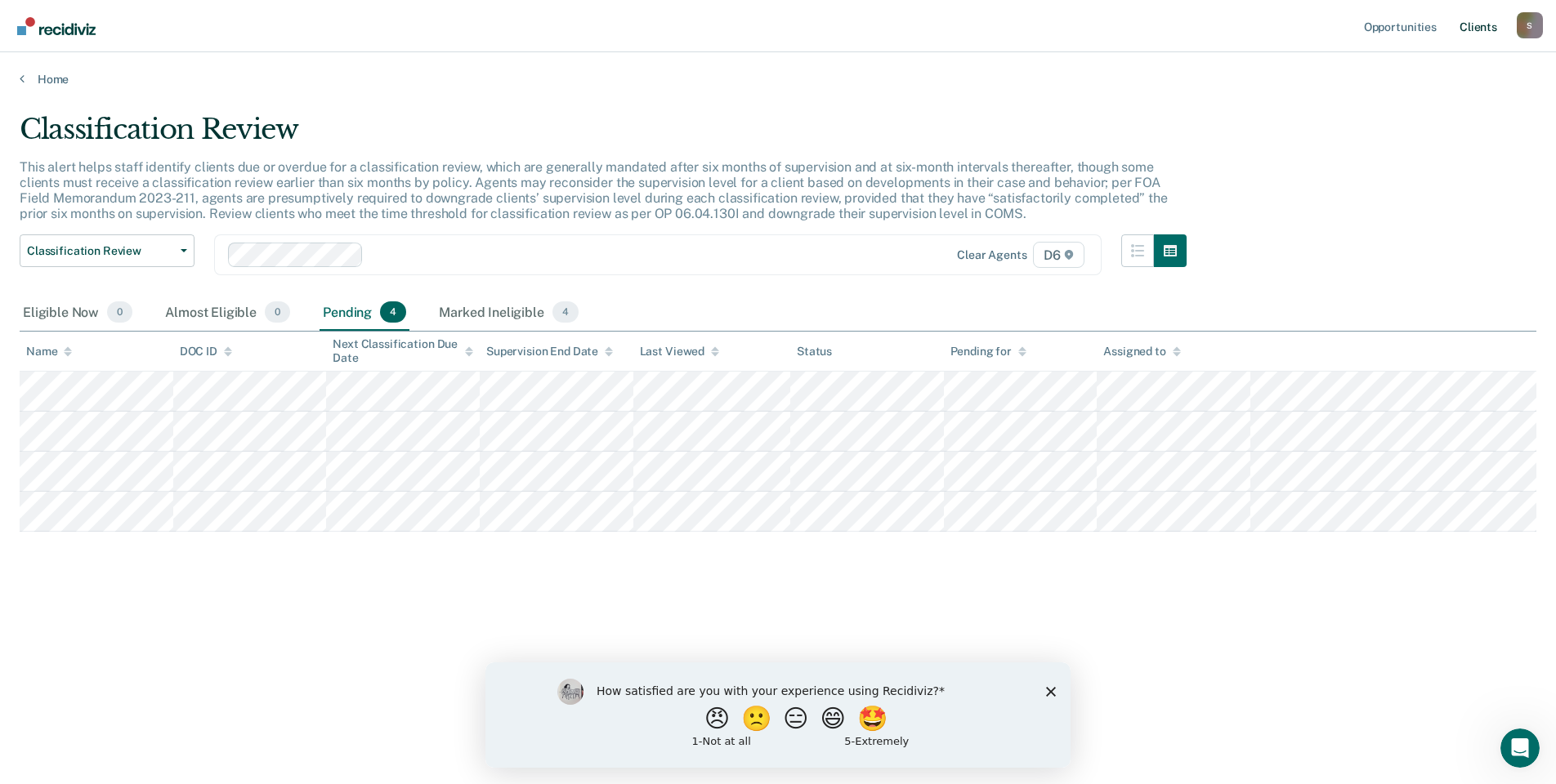
click at [1484, 25] on link "Client s" at bounding box center [1479, 25] width 44 height 52
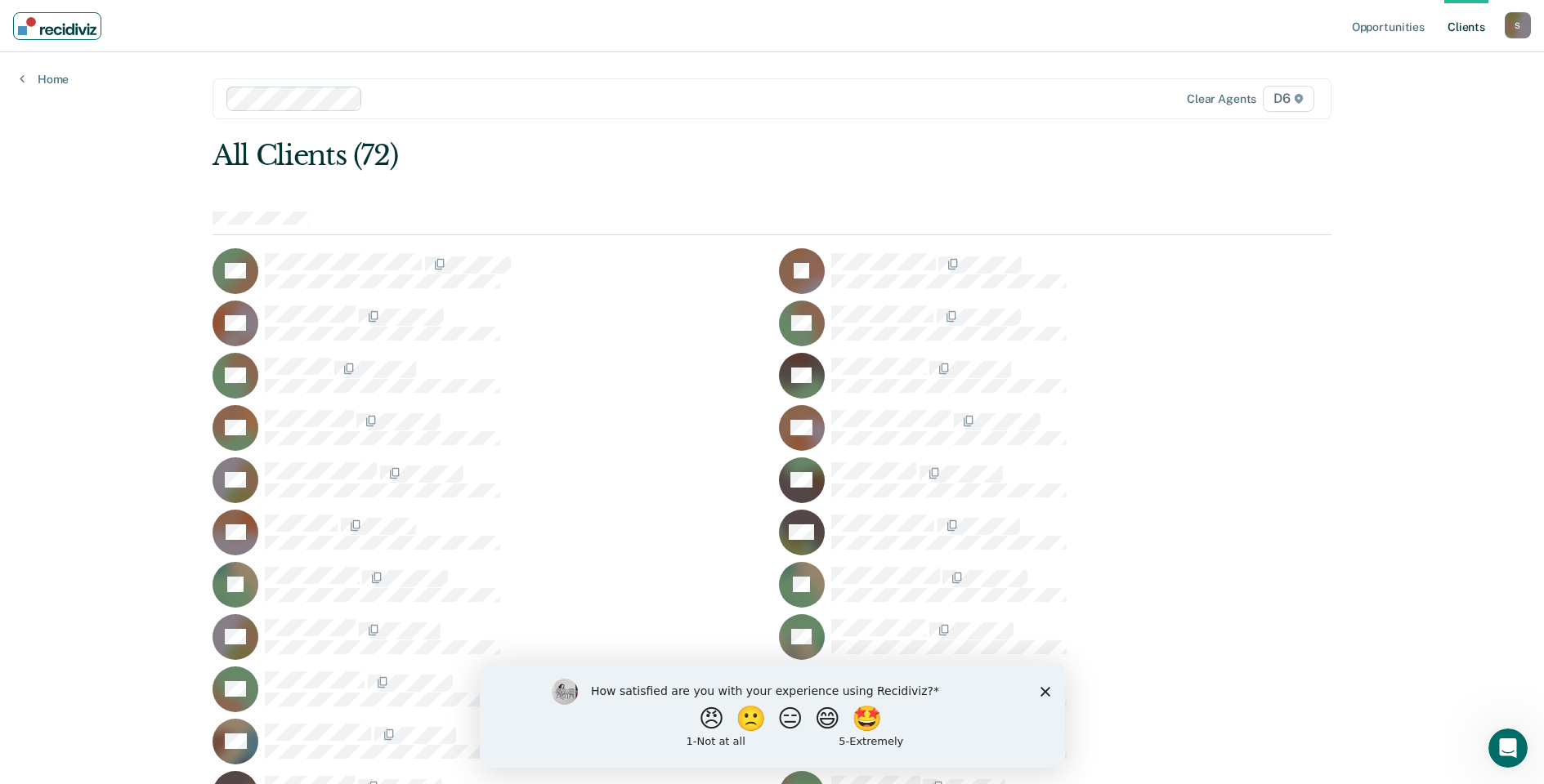
click at [63, 36] on link "Main navigation" at bounding box center [56, 25] width 88 height 28
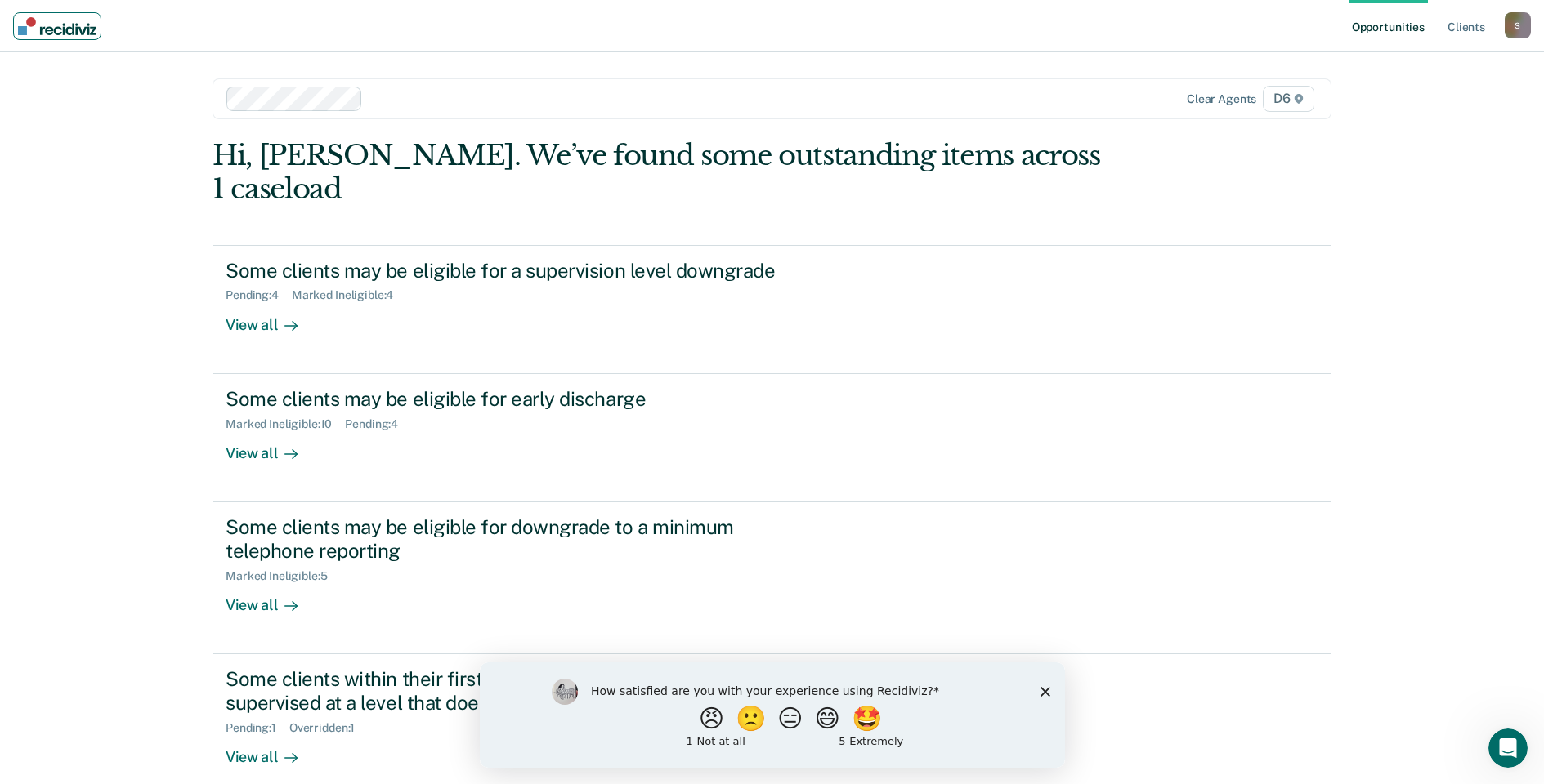
click at [26, 19] on img "Main navigation" at bounding box center [57, 26] width 78 height 18
